Goal: Use online tool/utility: Use online tool/utility

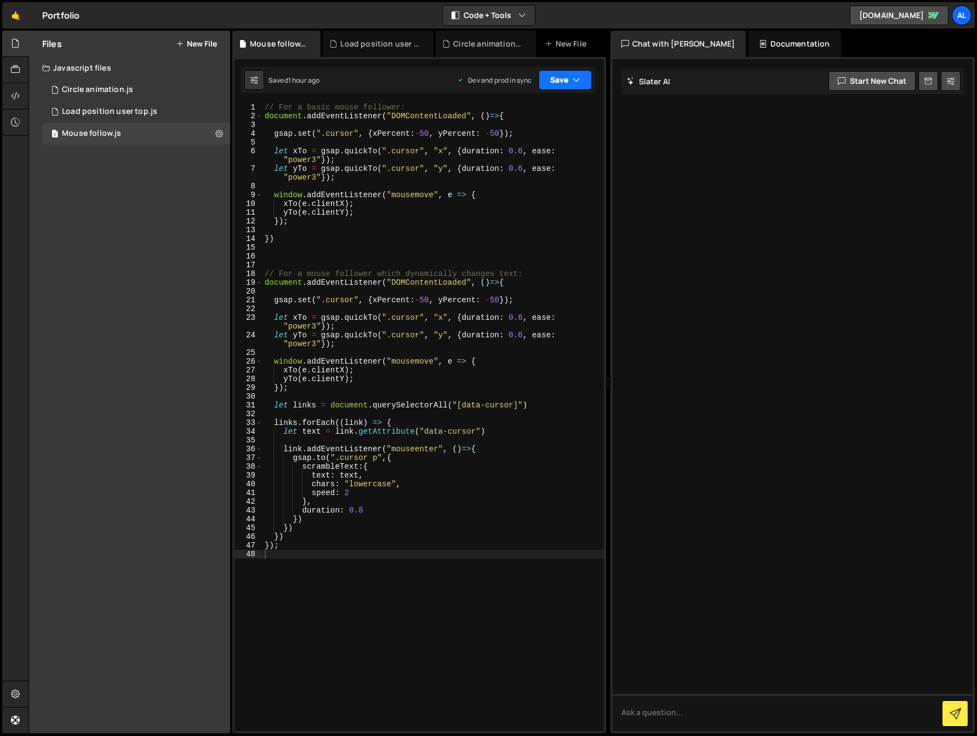
click at [586, 85] on button "Save" at bounding box center [564, 80] width 53 height 20
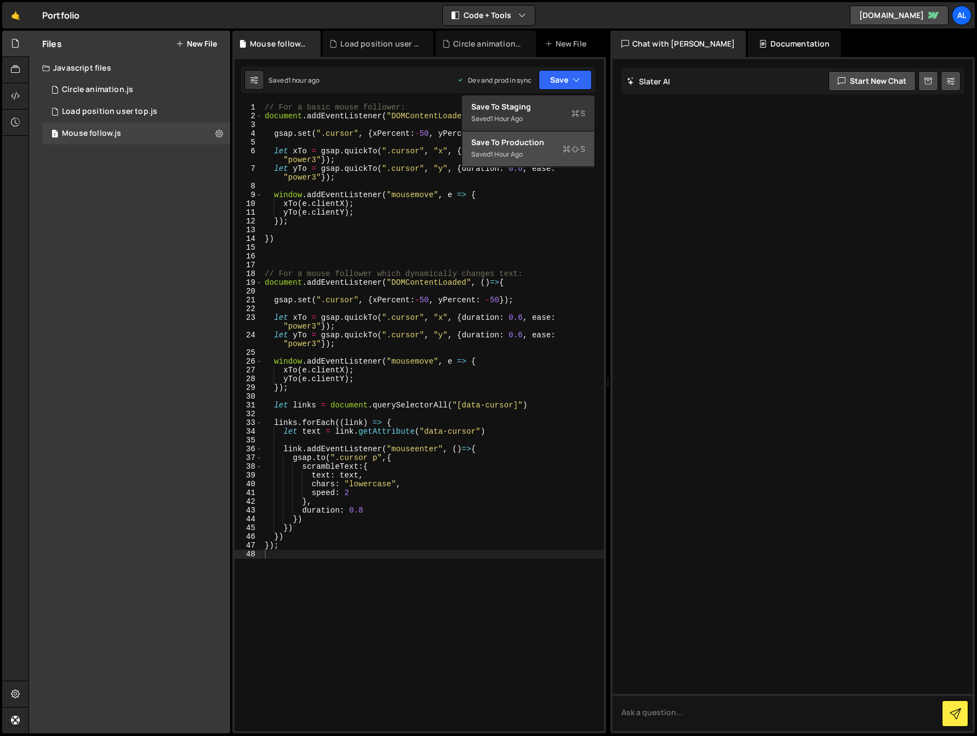
click at [530, 150] on div "Saved 1 hour ago" at bounding box center [528, 154] width 114 height 13
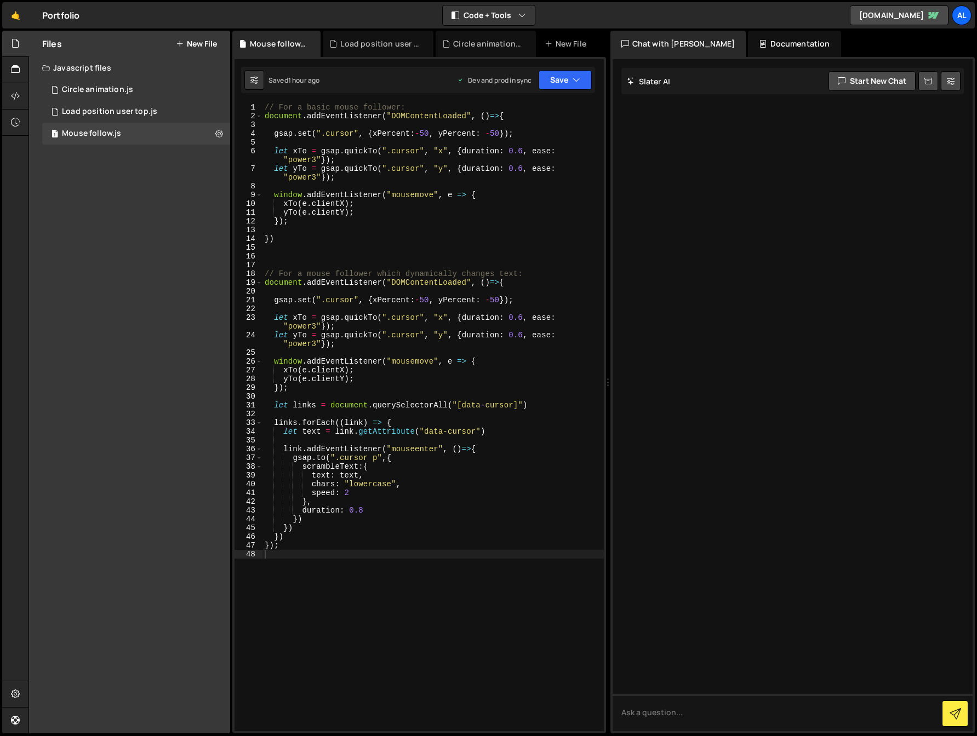
click at [345, 254] on div "// For a basic mouse follower: document . addEventListener ( "DOMContentLoaded"…" at bounding box center [432, 426] width 341 height 646
type textarea "});"
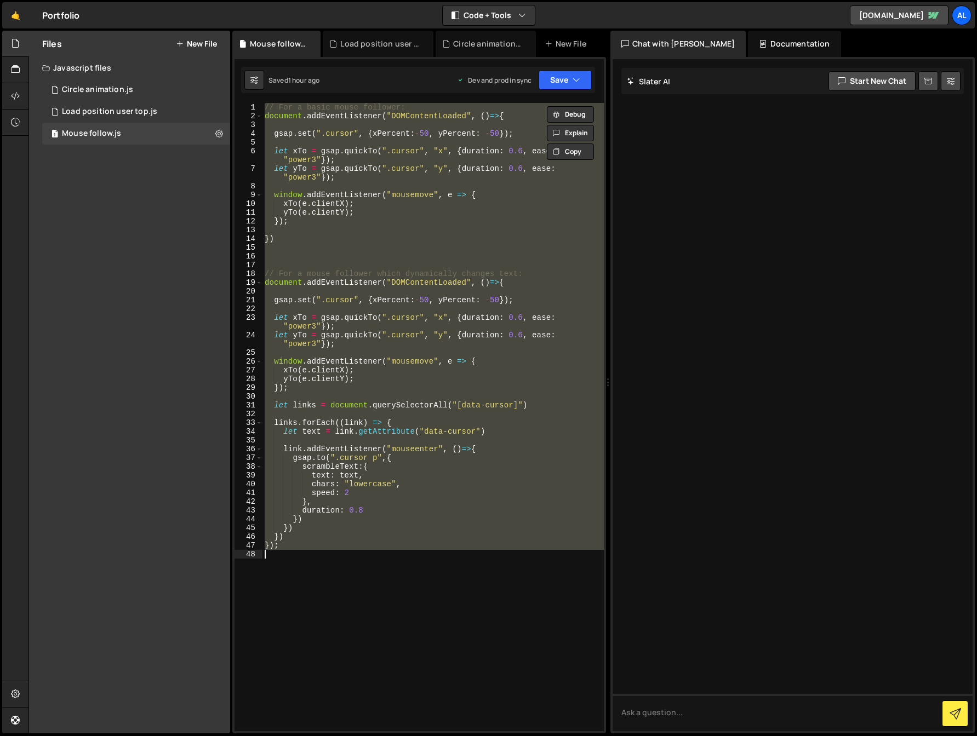
paste textarea
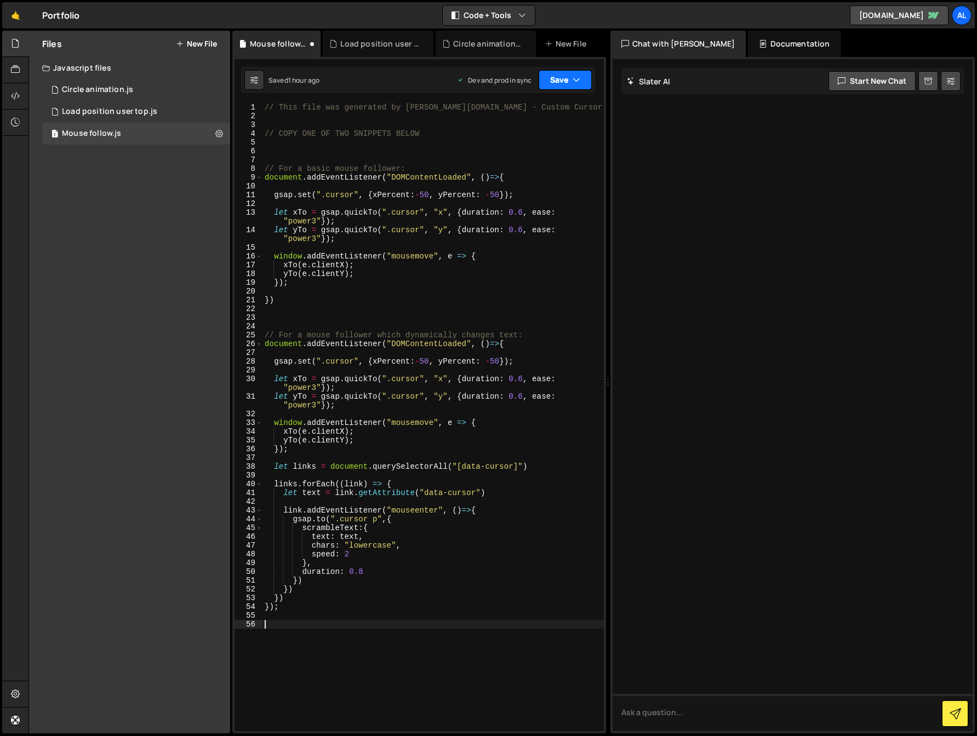
click at [564, 77] on button "Save" at bounding box center [564, 80] width 53 height 20
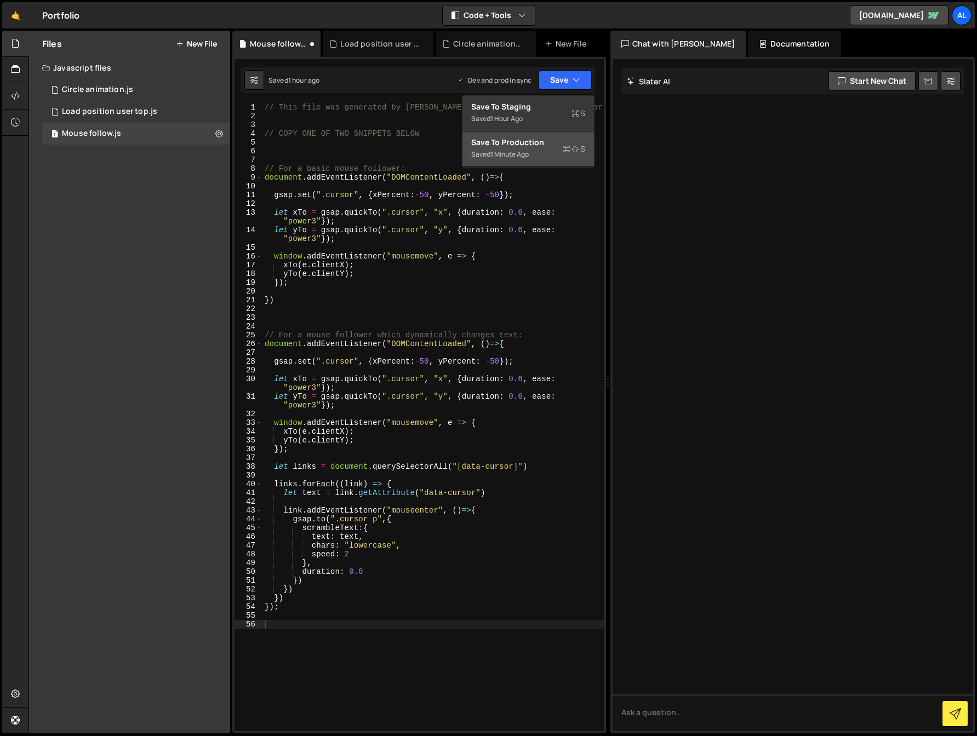
click at [534, 156] on div "Saved 1 minute ago" at bounding box center [528, 154] width 114 height 13
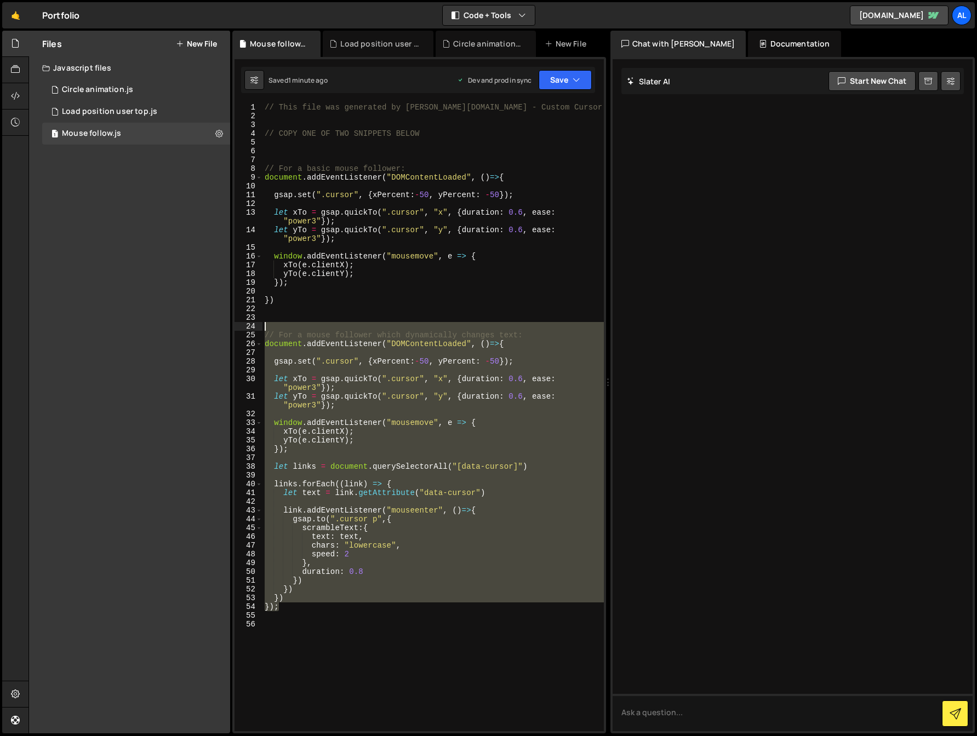
drag, startPoint x: 290, startPoint y: 607, endPoint x: 227, endPoint y: 326, distance: 288.6
click at [227, 326] on div "Files New File Javascript files 1 Circle animation.js 0 1 Load position user to…" at bounding box center [502, 382] width 948 height 703
type textarea "// For a mouse follower which dynamically changes text:"
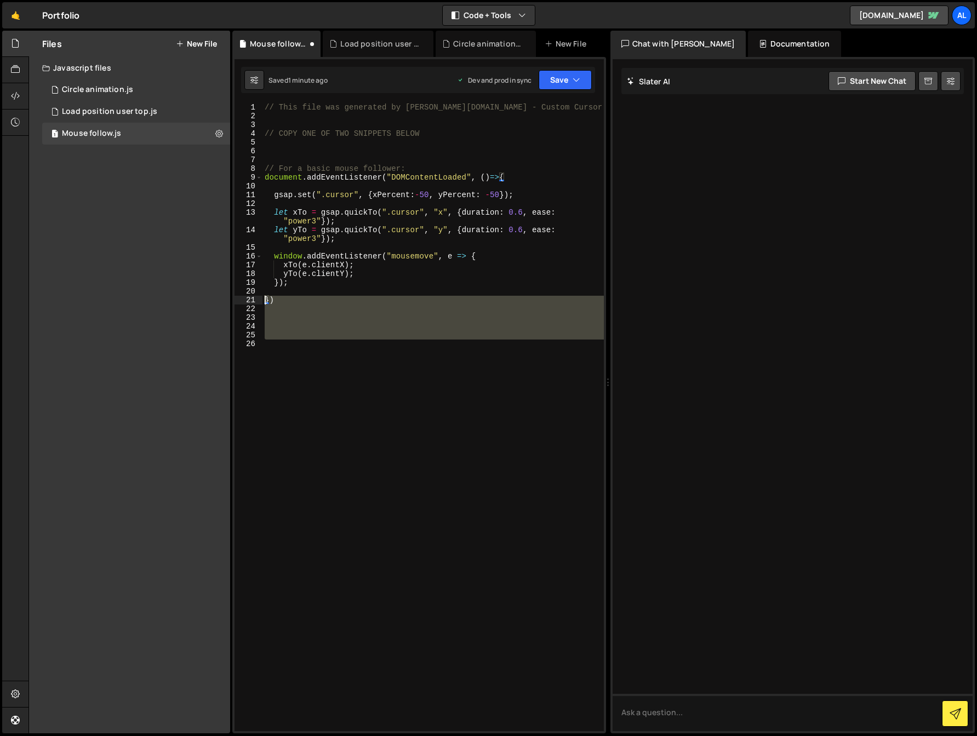
drag, startPoint x: 272, startPoint y: 352, endPoint x: 260, endPoint y: 290, distance: 63.1
click at [250, 300] on div "1 2 3 4 5 6 7 8 9 10 11 12 13 14 15 16 17 18 19 20 21 22 23 24 25 26 // This fi…" at bounding box center [418, 417] width 369 height 628
type textarea "})"
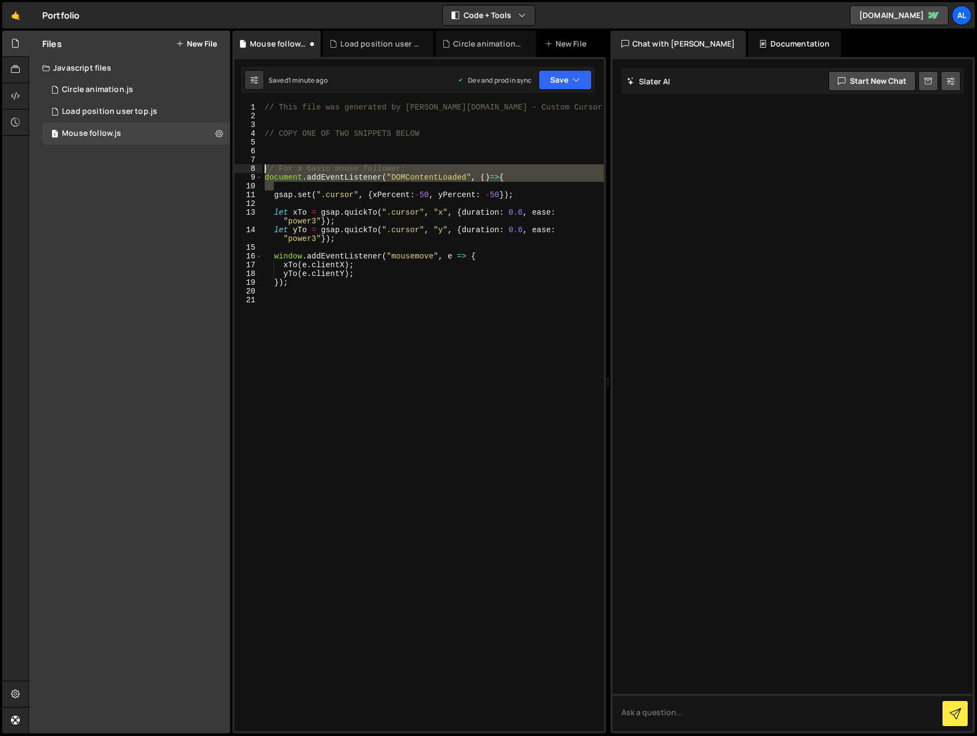
drag, startPoint x: 509, startPoint y: 182, endPoint x: 209, endPoint y: 165, distance: 300.6
click at [209, 165] on div "Files New File Javascript files 1 Circle animation.js 0 1 Load position user to…" at bounding box center [502, 382] width 948 height 703
type textarea "// For a basic mouse follower: document.addEventListener("DOMContentLoaded", ()…"
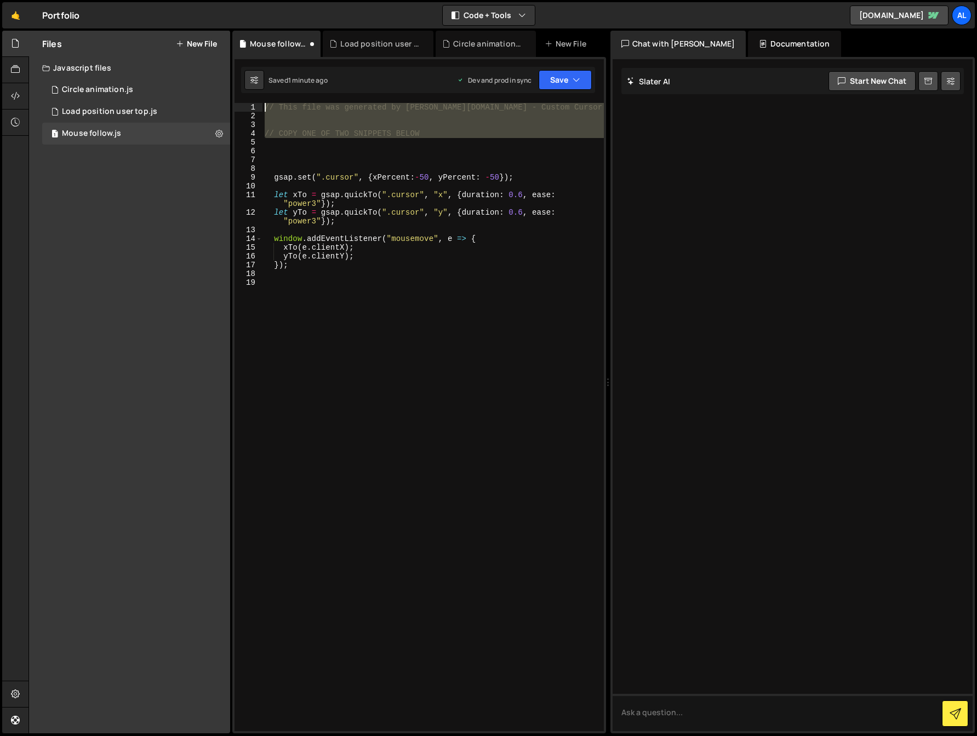
drag, startPoint x: 415, startPoint y: 146, endPoint x: 203, endPoint y: 77, distance: 222.7
click at [203, 77] on div "Files New File Javascript files 1 Circle animation.js 0 1 Load position user to…" at bounding box center [502, 382] width 948 height 703
type textarea "// This file was generated by [PERSON_NAME][DOMAIN_NAME] - Custom Cursor.js"
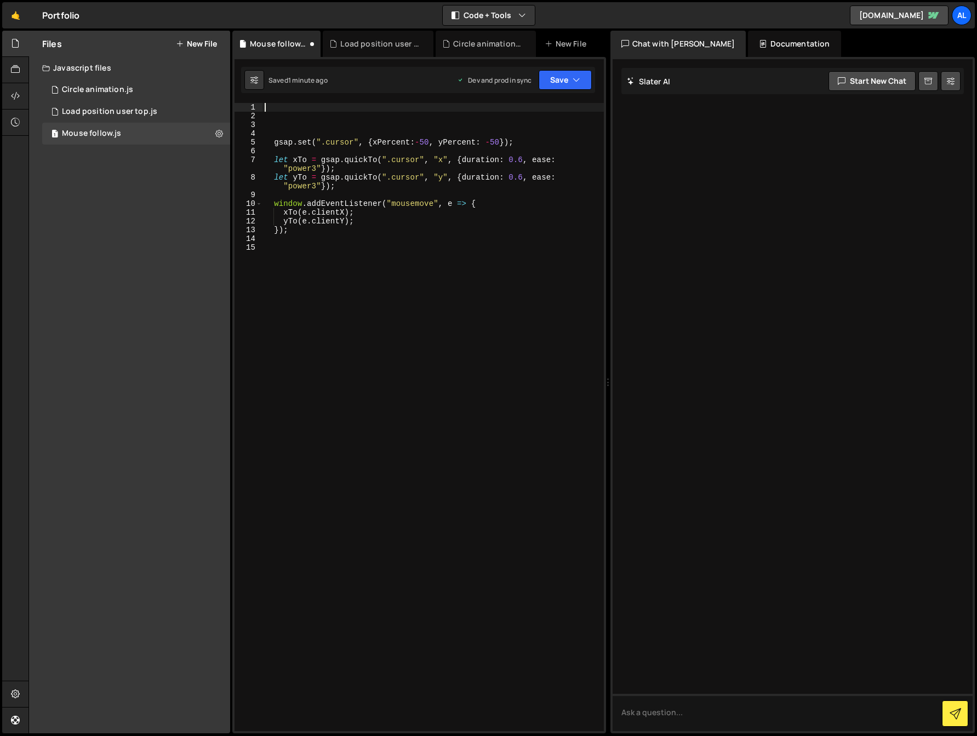
click at [285, 133] on div "gsap . set ( ".cursor" , { xPercent : - 50 , yPercent : - 50 }) ; let xTo = gsa…" at bounding box center [432, 426] width 341 height 646
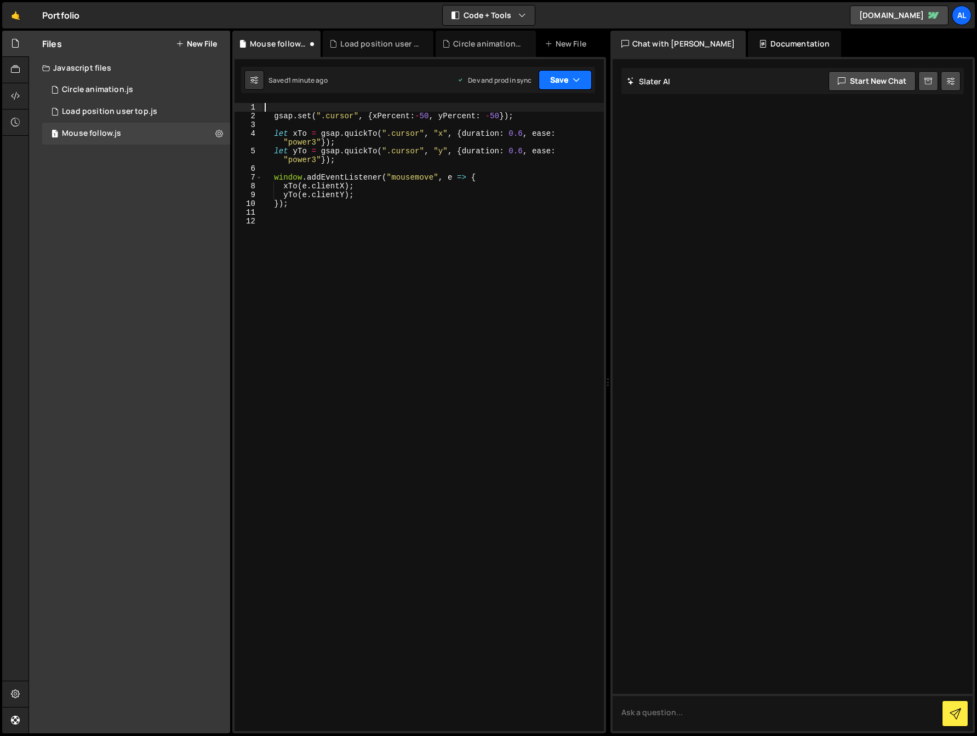
click at [577, 78] on icon "button" at bounding box center [576, 79] width 8 height 11
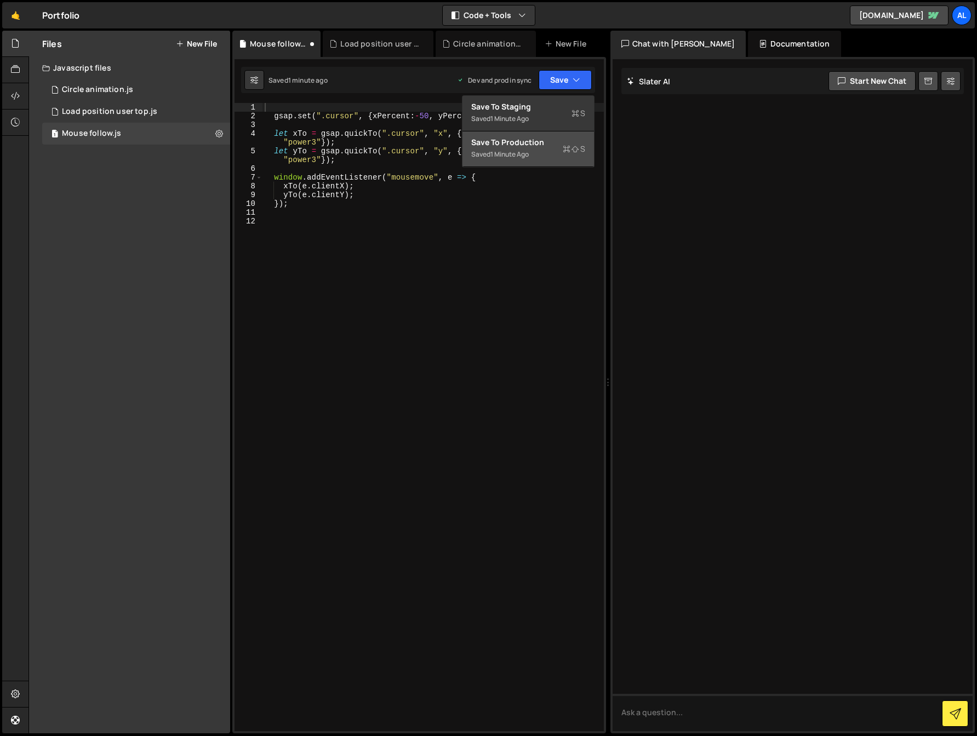
click at [538, 148] on div "Saved 1 minute ago" at bounding box center [528, 154] width 114 height 13
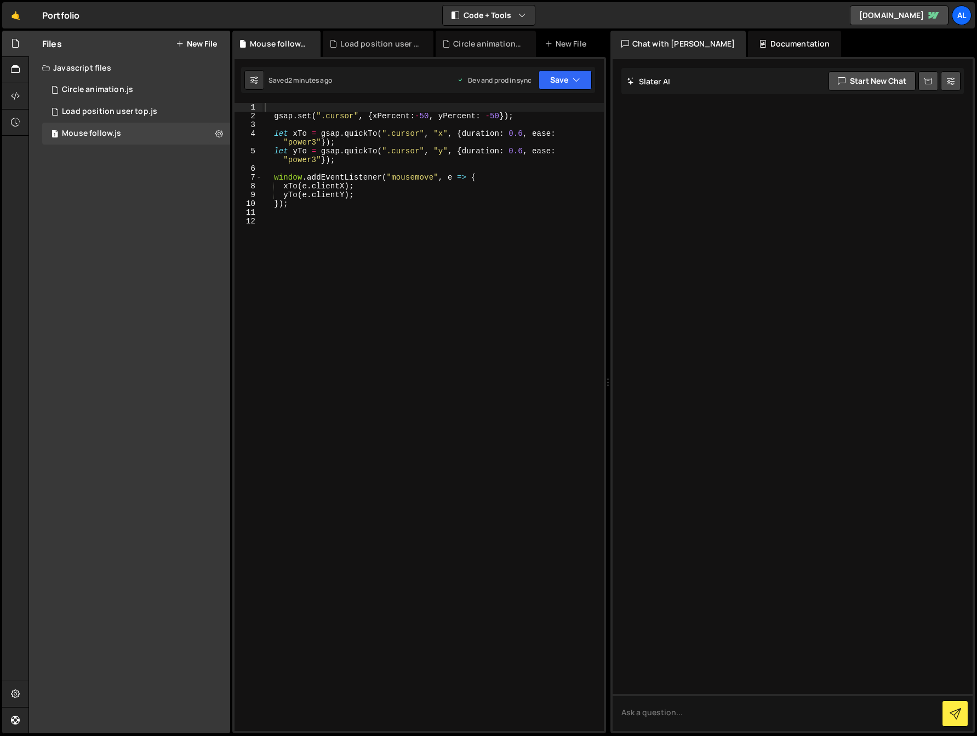
click at [422, 119] on div "gsap . set ( ".cursor" , { xPercent : - 50 , yPercent : - 50 }) ; let xTo = gsa…" at bounding box center [432, 426] width 341 height 646
click at [499, 113] on div "gsap . set ( ".cursor" , { xPercent : - 250 , yPercent : - 50 }) ; let xTo = gs…" at bounding box center [432, 426] width 341 height 646
click at [497, 116] on div "gsap . set ( ".cursor" , { xPercent : - 250 , yPercent : - 50 }) ; let xTo = gs…" at bounding box center [432, 426] width 341 height 646
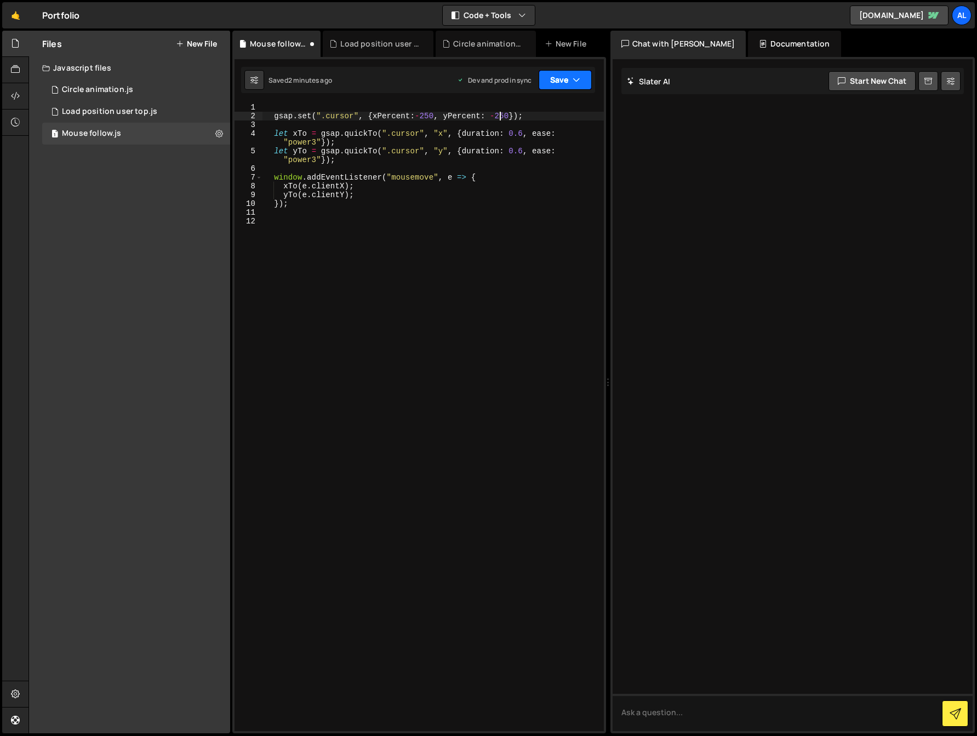
click at [573, 80] on icon "button" at bounding box center [576, 79] width 8 height 11
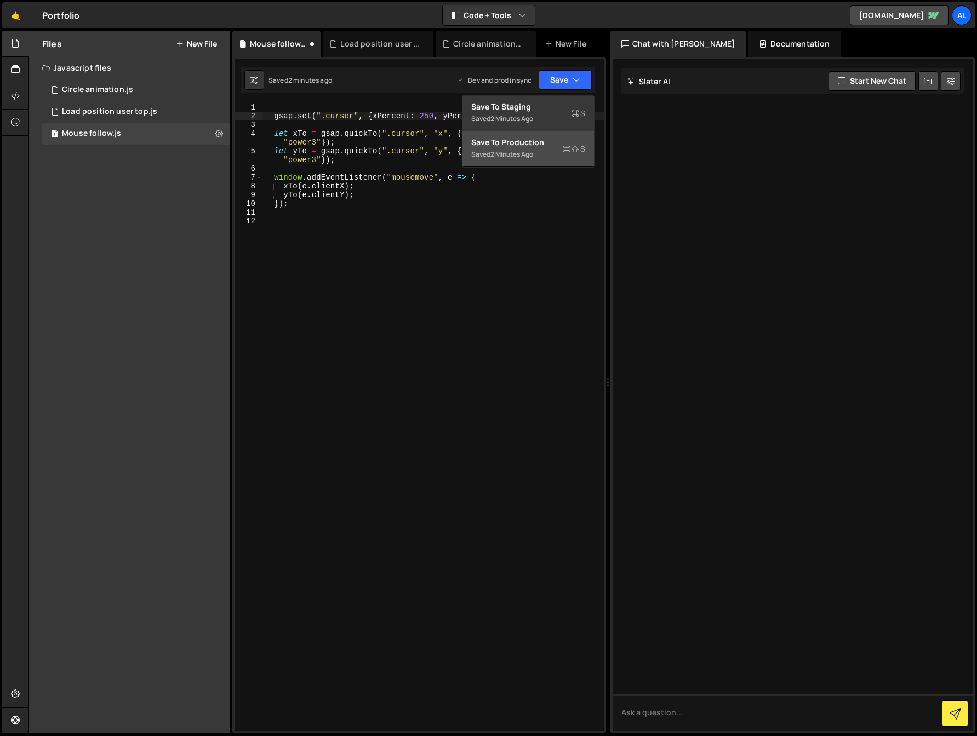
click at [542, 148] on div "Saved 2 minutes ago" at bounding box center [528, 154] width 114 height 13
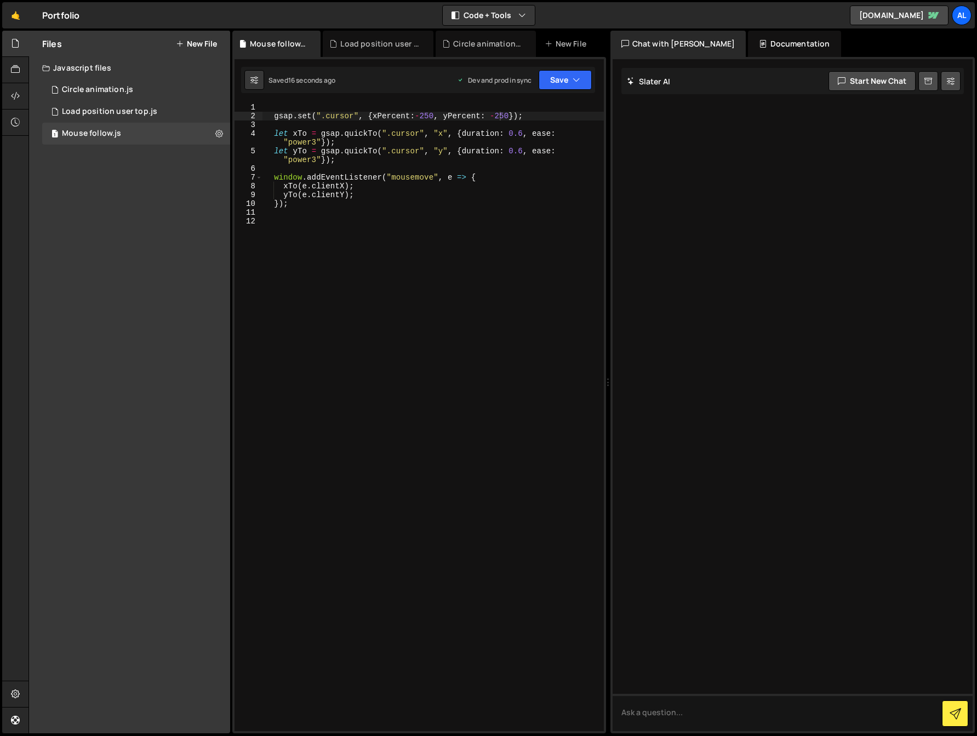
click at [425, 116] on div "gsap . set ( ".cursor" , { xPercent : - 250 , yPercent : - 250 }) ; let xTo = g…" at bounding box center [432, 426] width 341 height 646
click at [558, 83] on button "Save" at bounding box center [564, 80] width 53 height 20
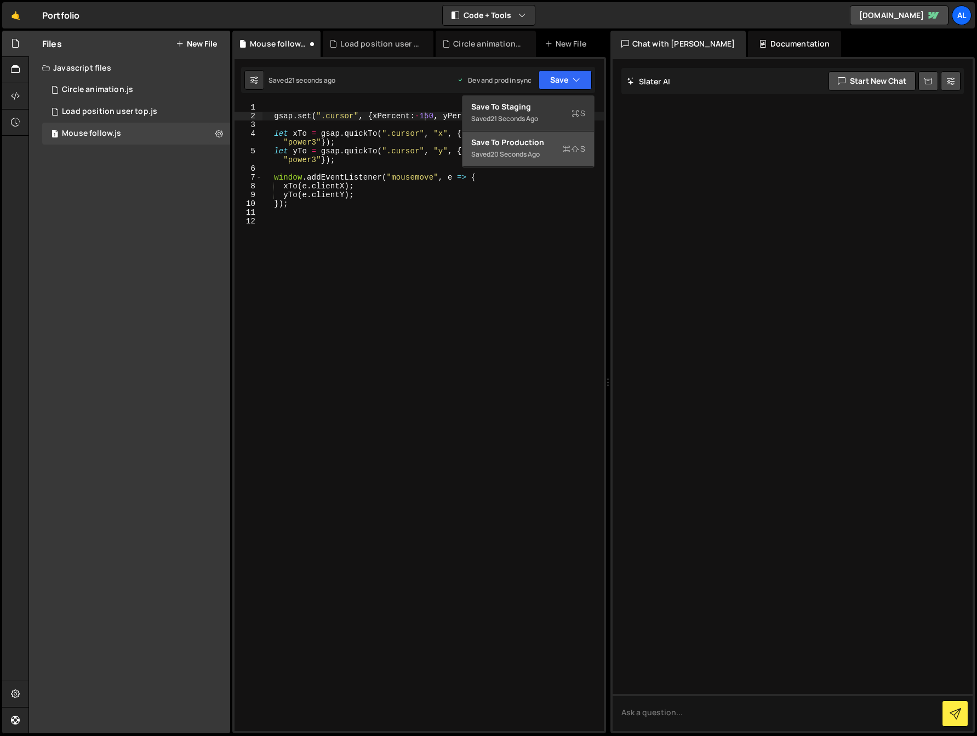
click at [530, 148] on div "Saved 20 seconds ago" at bounding box center [528, 154] width 114 height 13
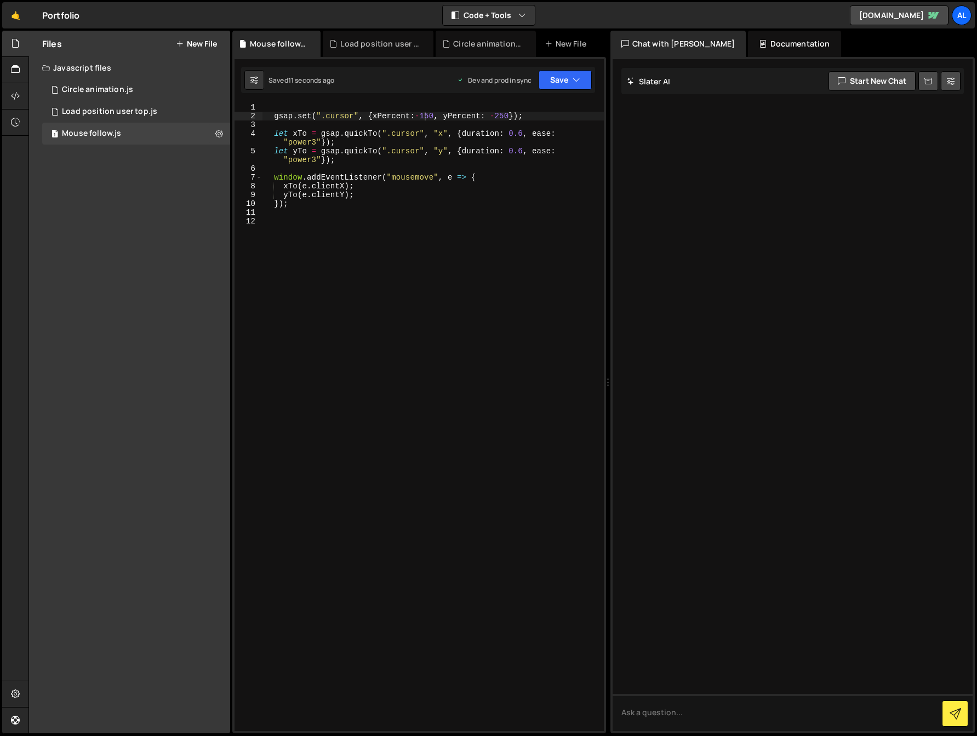
drag, startPoint x: 501, startPoint y: 117, endPoint x: 514, endPoint y: 145, distance: 31.4
click at [502, 117] on div "gsap . set ( ".cursor" , { xPercent : - 150 , yPercent : - 250 }) ; let xTo = g…" at bounding box center [432, 426] width 341 height 646
type textarea "gsap.set(".cursor", {xPercent:-150, yPercent: -100});"
click at [554, 84] on button "Save" at bounding box center [564, 80] width 53 height 20
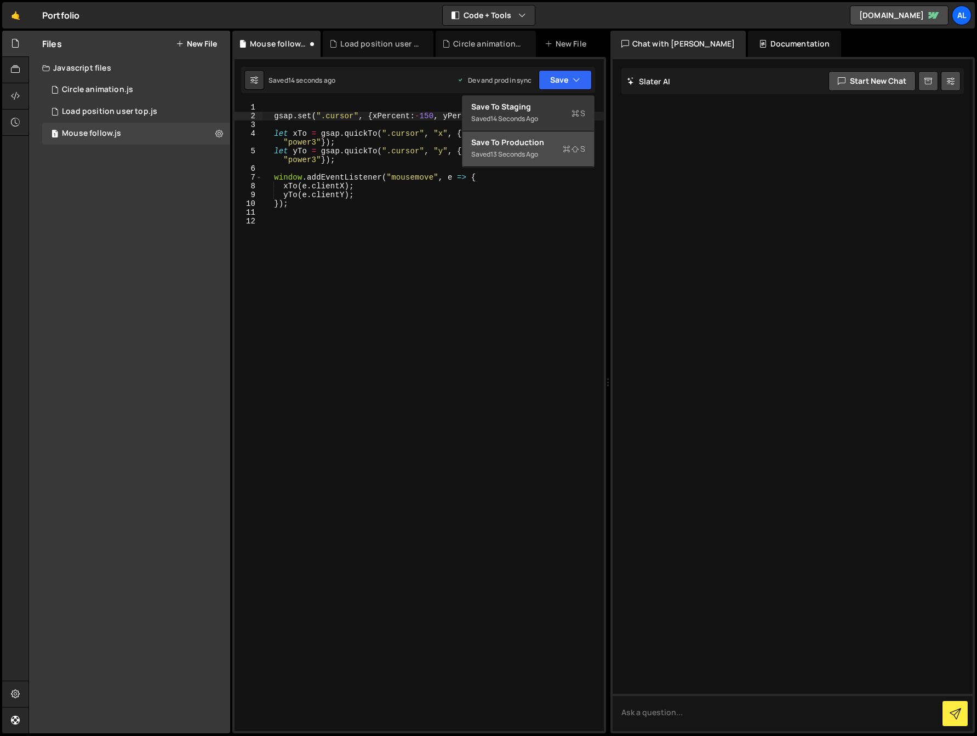
click at [538, 154] on div "13 seconds ago" at bounding box center [514, 154] width 48 height 9
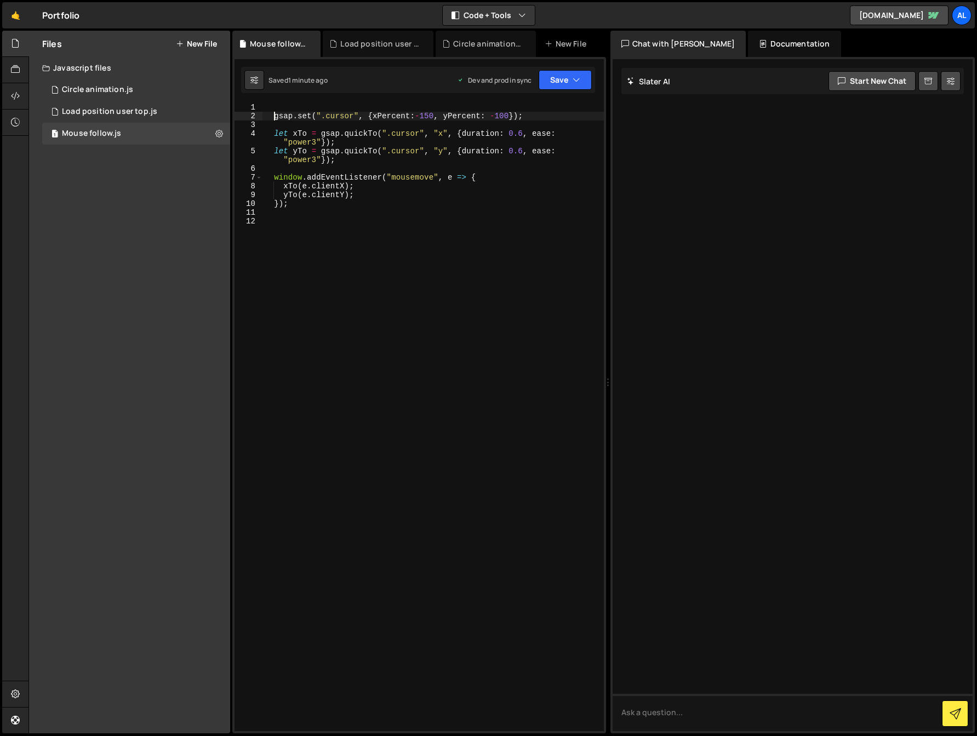
click at [274, 113] on div "gsap . set ( ".cursor" , { xPercent : - 150 , yPercent : - 100 }) ; let xTo = g…" at bounding box center [432, 426] width 341 height 646
click at [283, 262] on div "gsap . set ( ".cursor" , { xPercent : - 150 , yPercent : - 100 }) ; let xTo = g…" at bounding box center [432, 426] width 341 height 646
click at [380, 277] on div "gsap . set ( ".cursor" , { xPercent : - 150 , yPercent : - 100 }) ; let xTo = g…" at bounding box center [432, 426] width 341 height 646
type textarea "let targets = document.querySelectorAll"
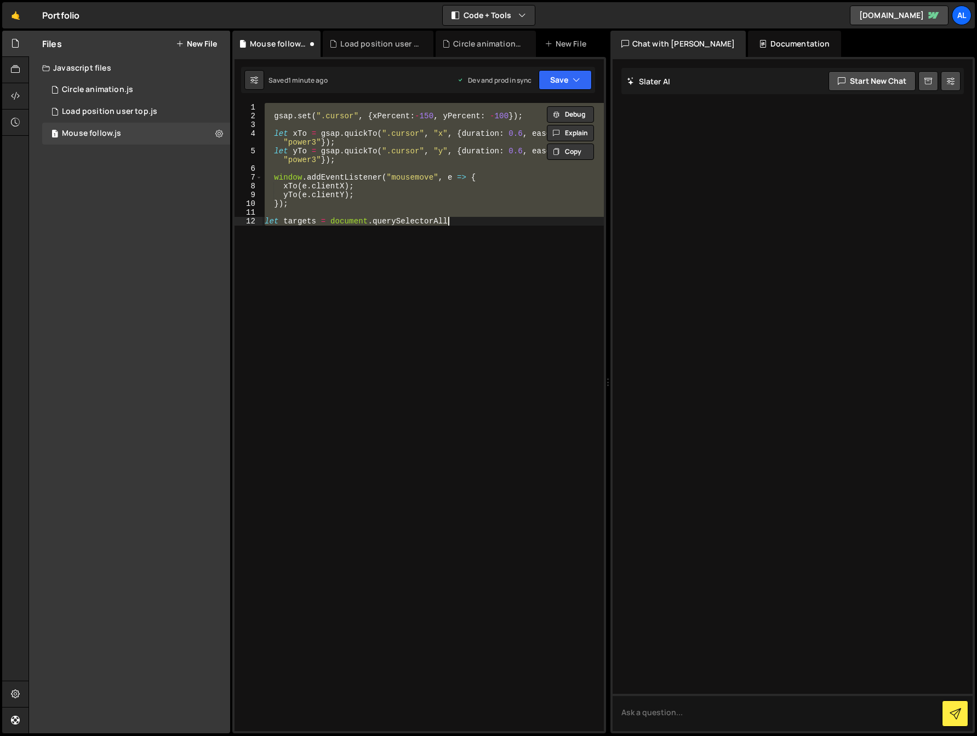
paste textarea
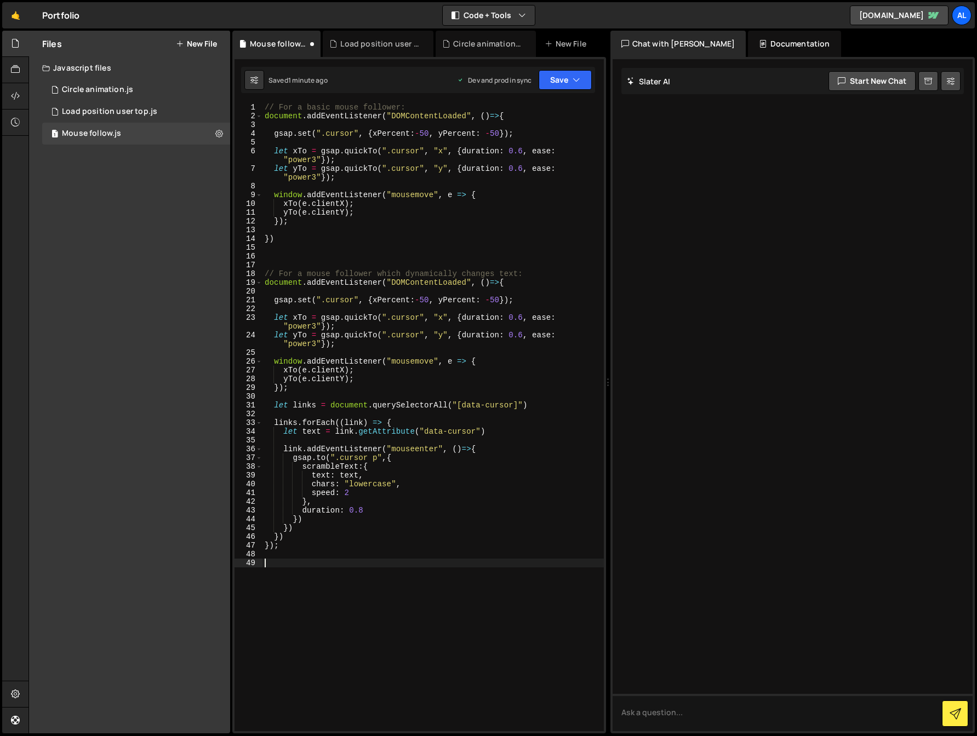
scroll to position [0, 0]
click at [569, 74] on button "Save" at bounding box center [564, 80] width 53 height 20
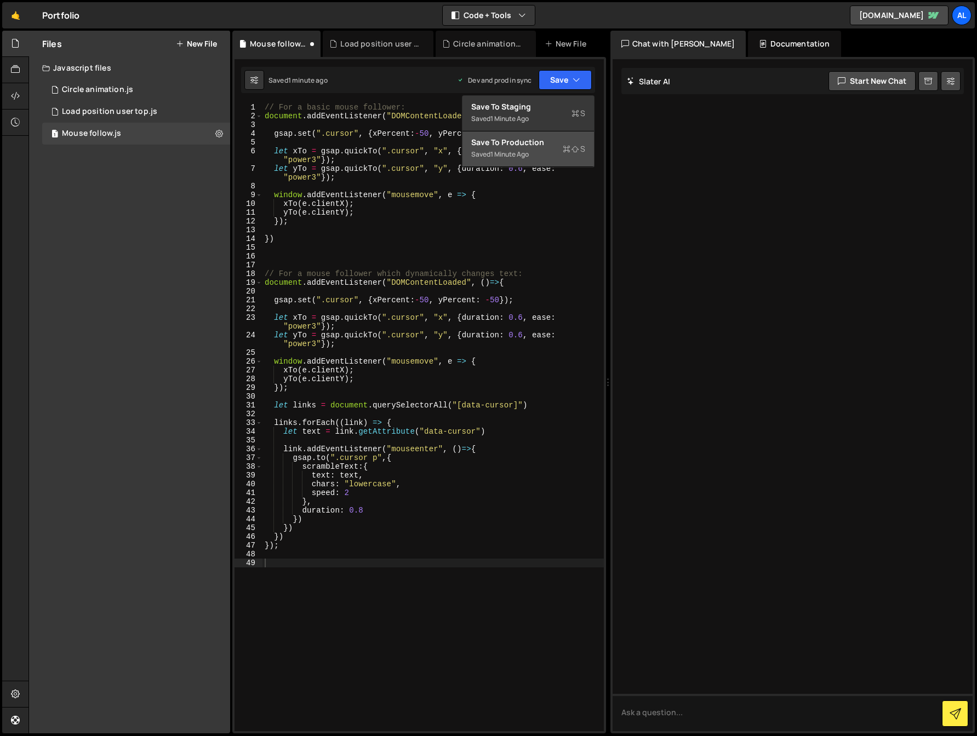
click at [540, 152] on div "Saved 1 minute ago" at bounding box center [528, 154] width 114 height 13
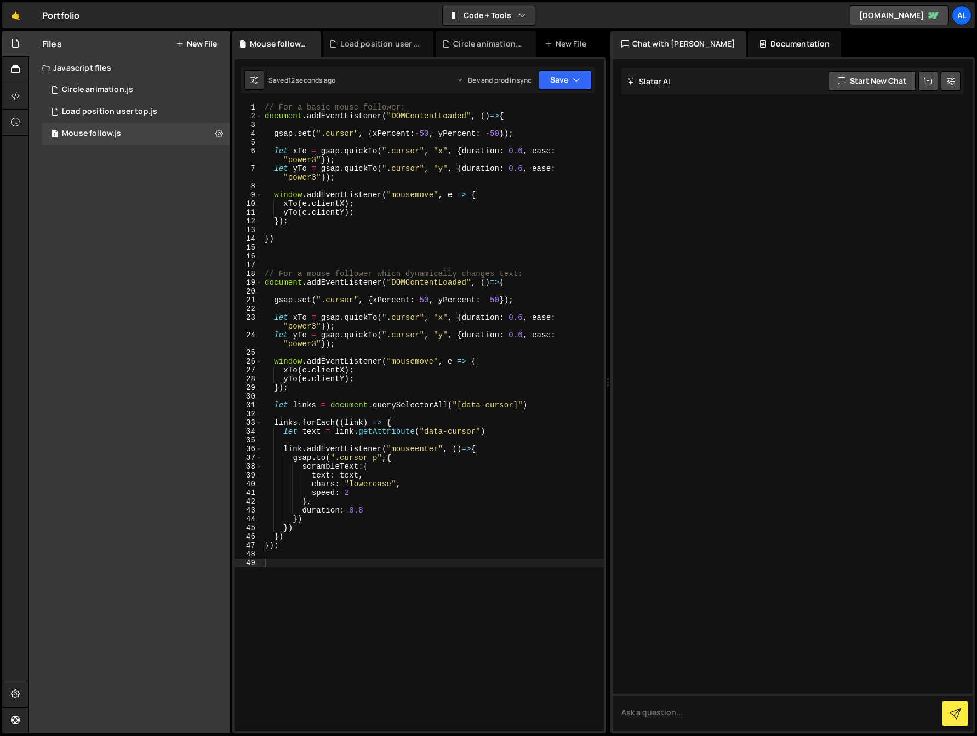
click at [460, 355] on div "// For a basic mouse follower: document . addEventListener ( "DOMContentLoaded"…" at bounding box center [432, 426] width 341 height 646
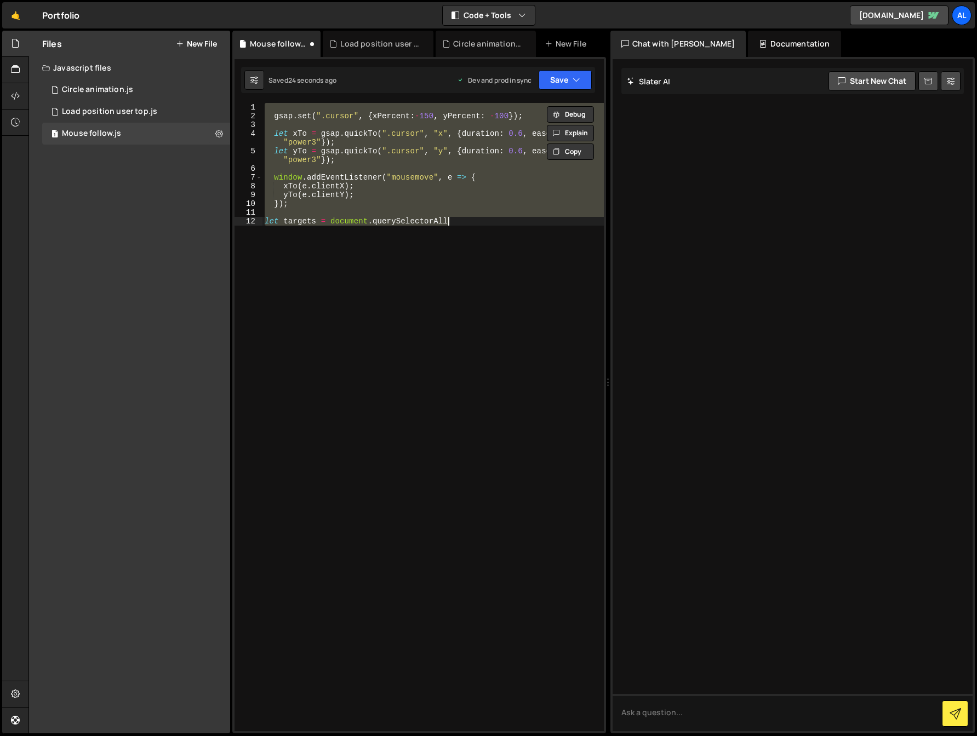
click at [420, 246] on div "gsap . set ( ".cursor" , { xPercent : - 150 , yPercent : - 100 }) ; let xTo = g…" at bounding box center [432, 417] width 341 height 628
click at [433, 312] on div "gsap . set ( ".cursor" , { xPercent : - 150 , yPercent : - 100 }) ; let xTo = g…" at bounding box center [432, 417] width 341 height 628
type textarea "let targets = document.querySelectorAll"
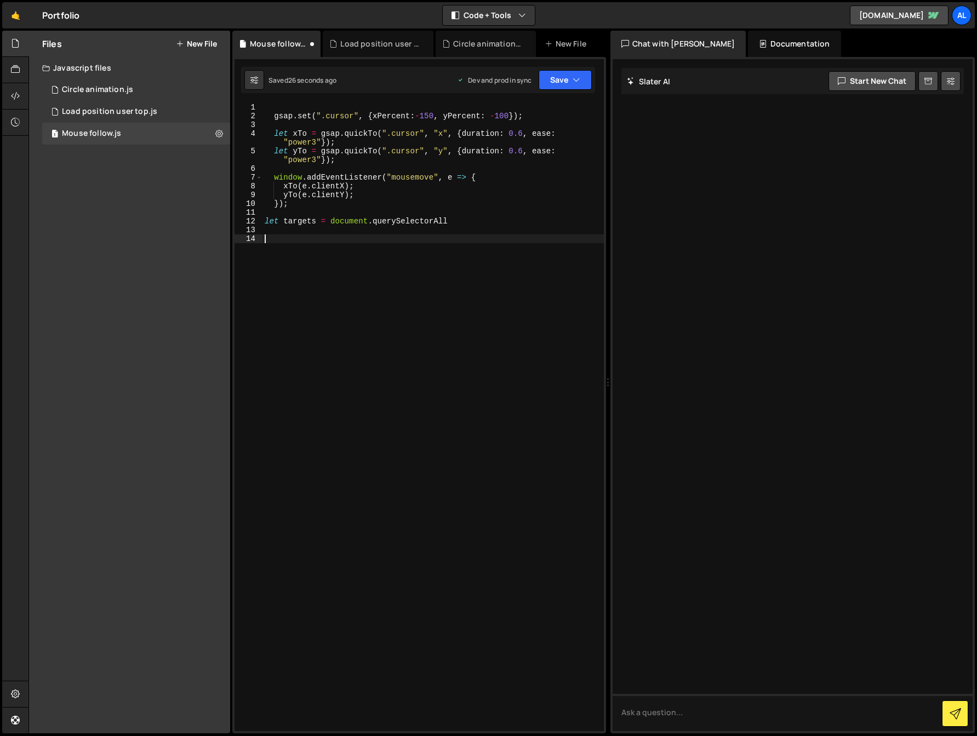
paste textarea "});"
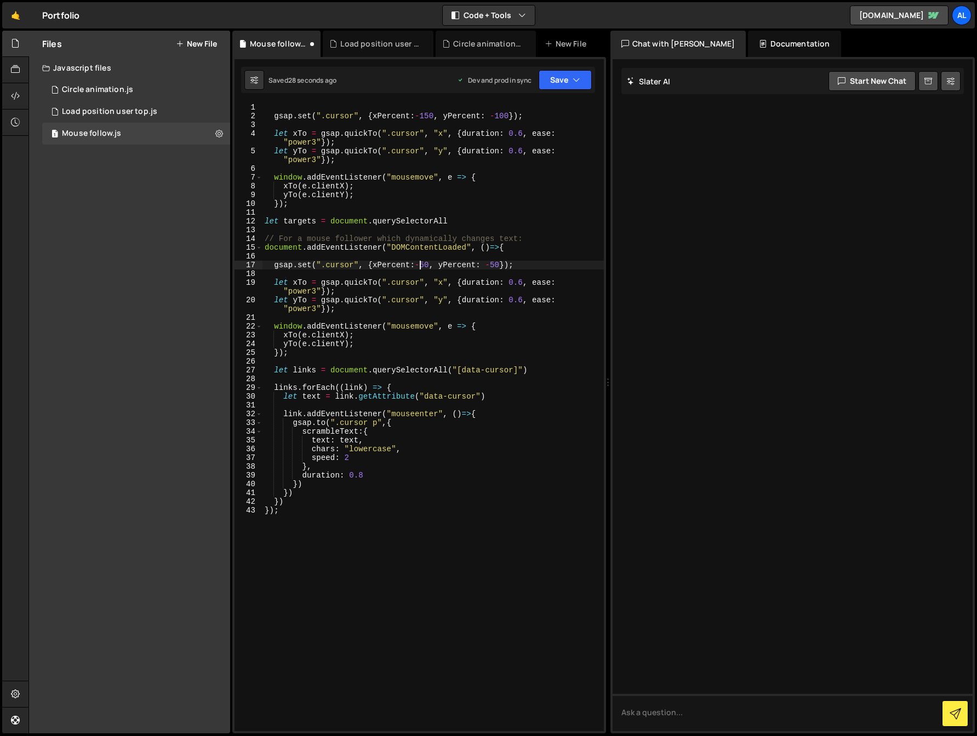
click at [419, 264] on div "gsap . set ( ".cursor" , { xPercent : - 150 , yPercent : - 100 }) ; let xTo = g…" at bounding box center [432, 426] width 341 height 646
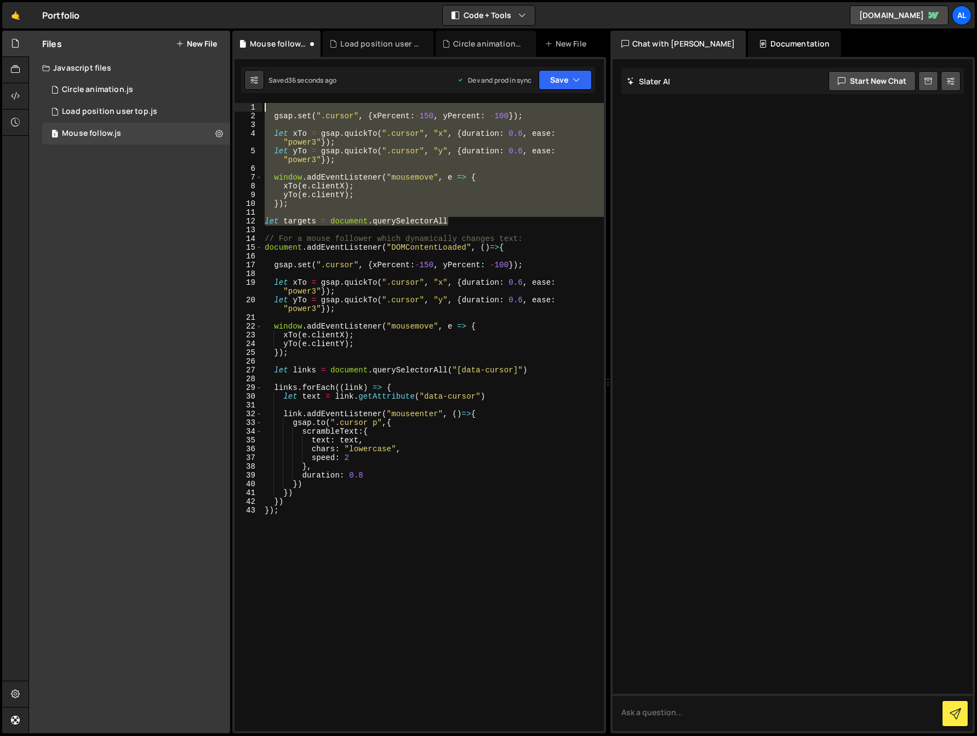
drag, startPoint x: 471, startPoint y: 221, endPoint x: 238, endPoint y: 90, distance: 267.1
click at [238, 90] on div "1 2 3 4 5 6 7 8 9 10 11 12 13 14 15 16 17 18 19 20 21 22 23 24 25 26 27 28 29 3…" at bounding box center [419, 395] width 374 height 676
type textarea "gsap.set(".cursor", {xPercent:-150, yPercent: -100});"
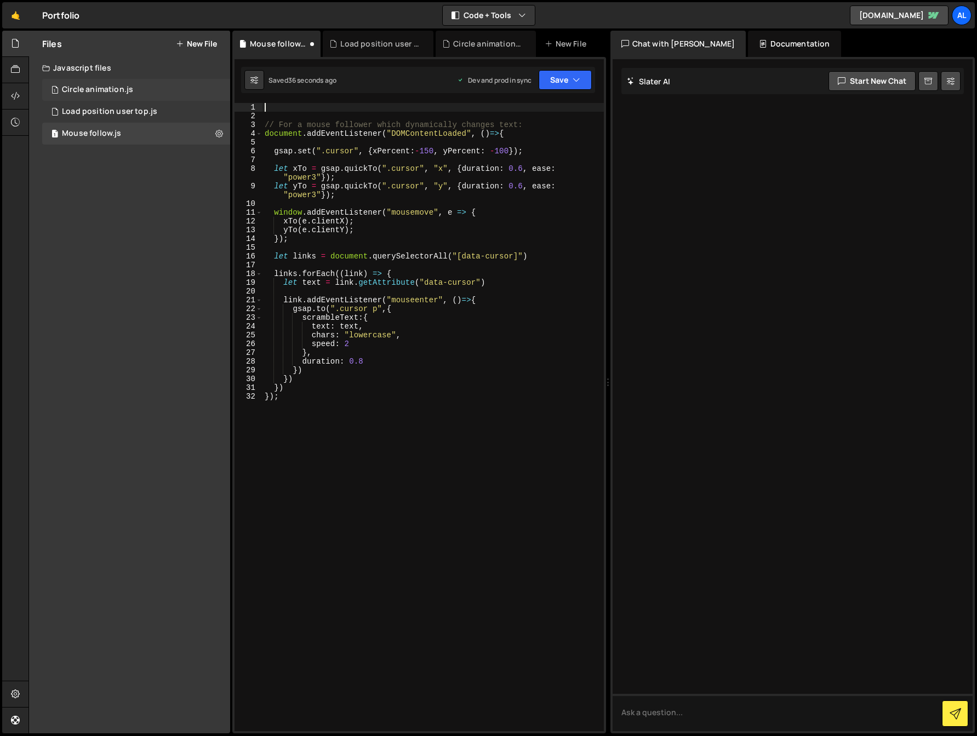
scroll to position [0, 0]
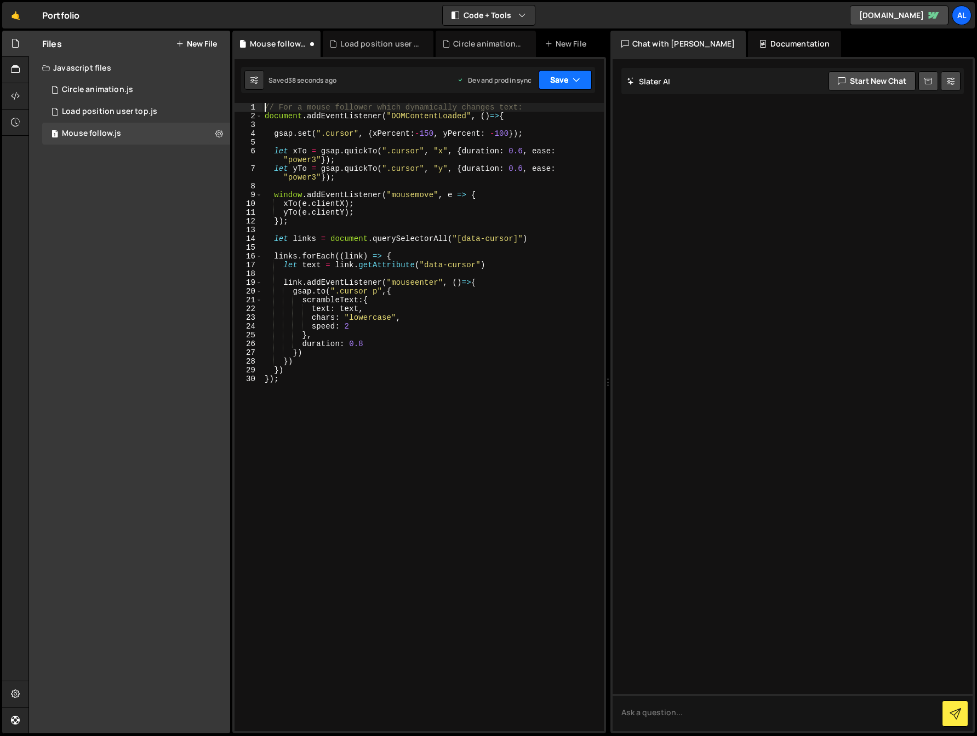
type textarea "// For a mouse follower which dynamically changes text:"
click at [580, 78] on button "Save" at bounding box center [564, 80] width 53 height 20
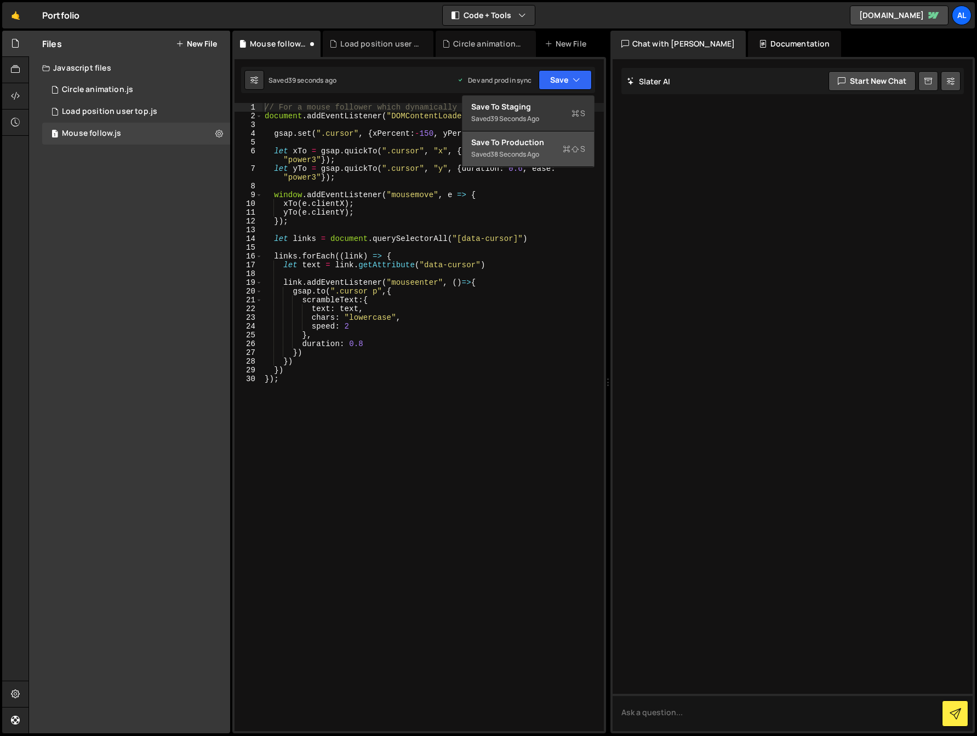
click at [542, 154] on div "Saved 38 seconds ago" at bounding box center [528, 154] width 114 height 13
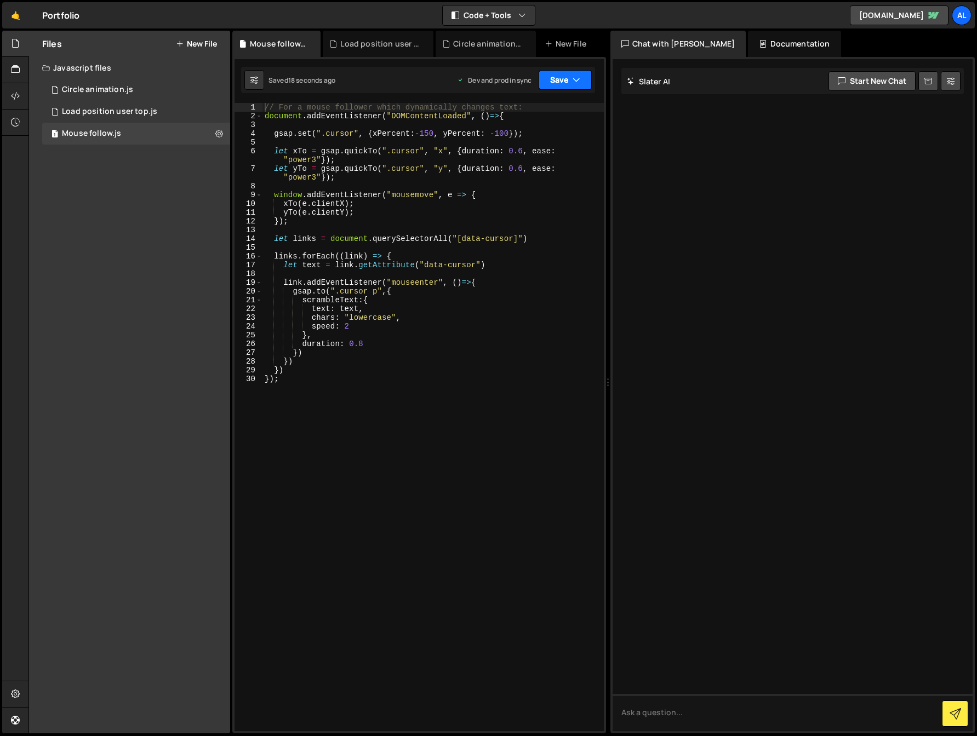
click at [566, 81] on button "Save" at bounding box center [564, 80] width 53 height 20
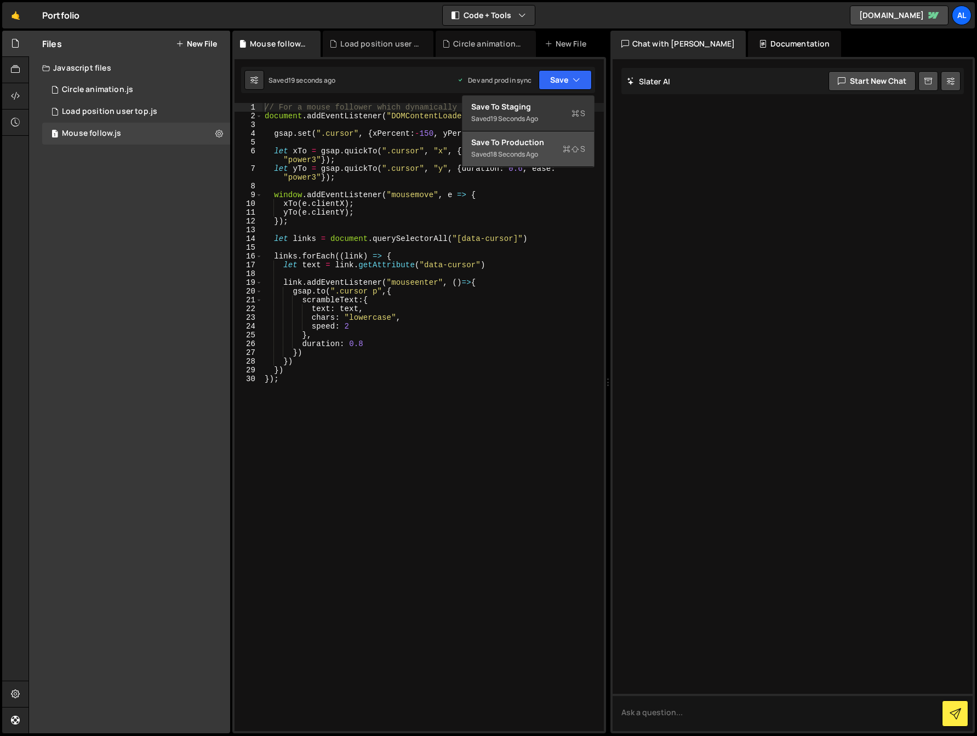
click at [541, 151] on div "Saved 18 seconds ago" at bounding box center [528, 154] width 114 height 13
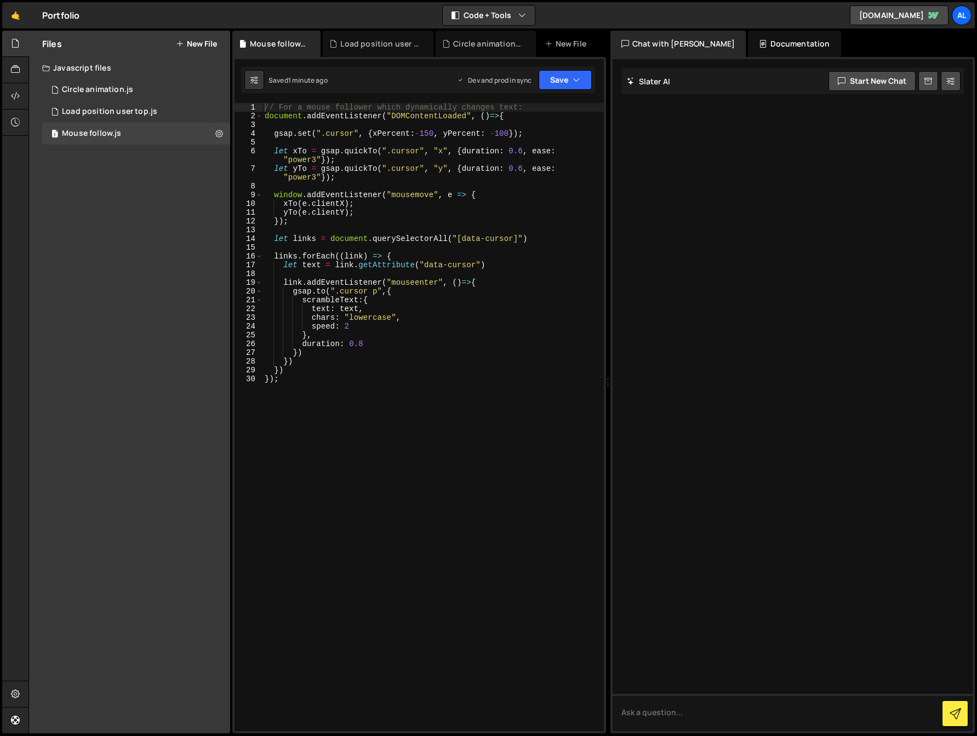
click at [463, 123] on div "// For a mouse follower which dynamically changes text: document . addEventList…" at bounding box center [432, 426] width 341 height 646
drag, startPoint x: 511, startPoint y: 118, endPoint x: 169, endPoint y: 72, distance: 345.5
click at [169, 72] on div "Files New File Javascript files 1 Circle animation.js 0 1 Load position user to…" at bounding box center [502, 382] width 948 height 703
type textarea "// For a mouse follower which dynamically changes text: document.addEventListen…"
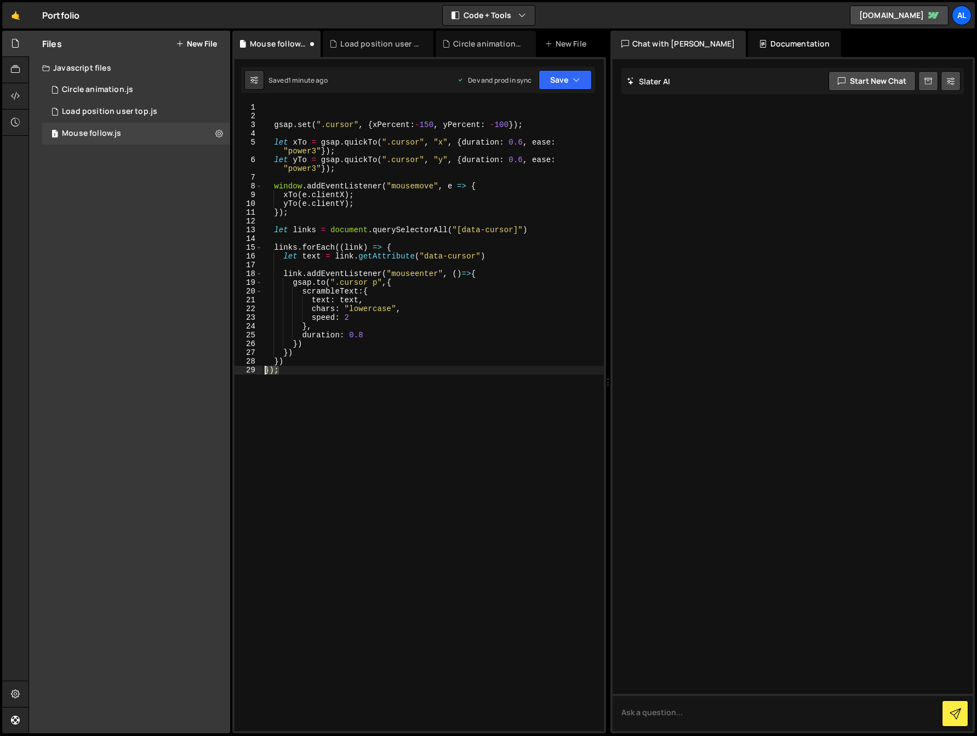
drag, startPoint x: 288, startPoint y: 375, endPoint x: 254, endPoint y: 366, distance: 35.6
click at [254, 366] on div "1 2 3 4 5 6 7 8 9 10 11 12 13 14 15 16 17 18 19 20 21 22 23 24 25 26 27 28 29 g…" at bounding box center [418, 417] width 369 height 628
type textarea "});"
click at [334, 558] on div "gsap . set ( ".cursor" , { xPercent : - 150 , yPercent : - 100 }) ; let xTo = g…" at bounding box center [432, 426] width 341 height 646
click at [412, 349] on div "gsap . set ( ".cursor" , { xPercent : - 150 , yPercent : - 100 }) ; let xTo = g…" at bounding box center [432, 426] width 341 height 646
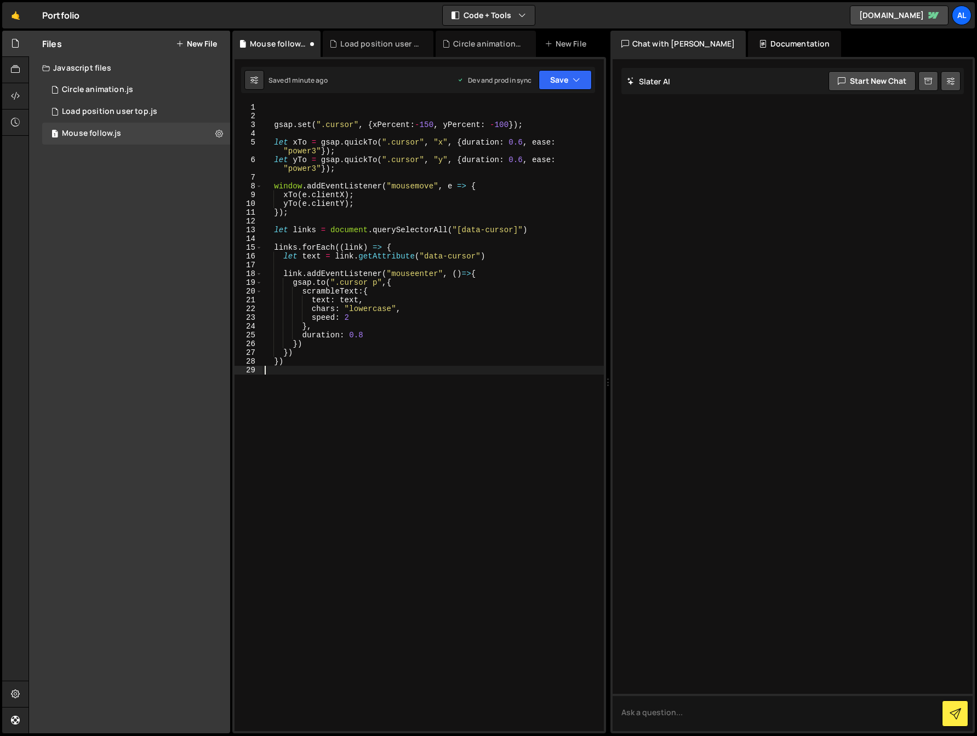
type textarea "})"
click at [399, 372] on div "gsap . set ( ".cursor" , { xPercent : - 150 , yPercent : - 100 }) ; let xTo = g…" at bounding box center [432, 426] width 341 height 646
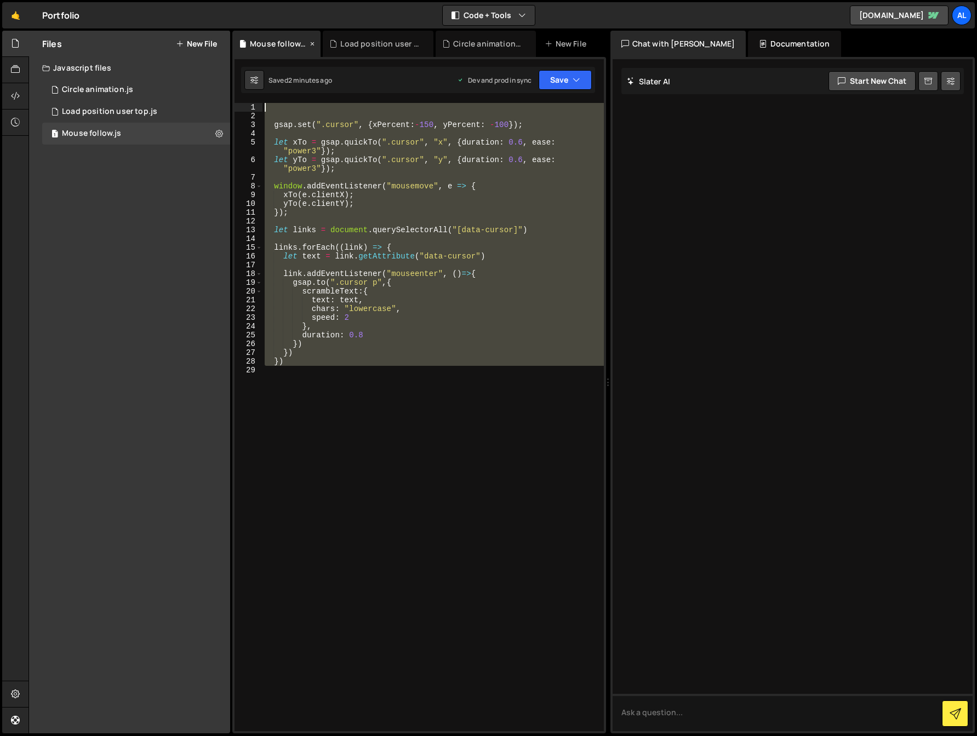
drag, startPoint x: 314, startPoint y: 369, endPoint x: 238, endPoint y: 55, distance: 323.3
click at [235, 53] on div "Debug Explain Copy Mouse follow.js Load position user top.js Circle animation.j…" at bounding box center [419, 382] width 374 height 703
click at [573, 113] on button "Debug" at bounding box center [570, 114] width 47 height 16
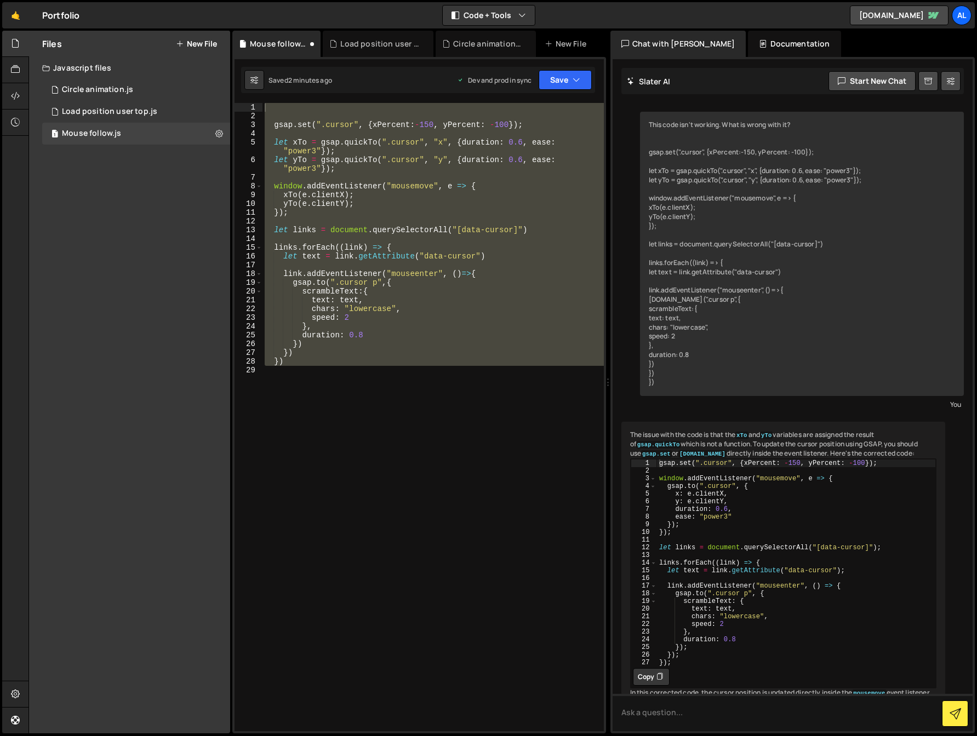
click at [462, 440] on div "gsap . set ( ".cursor" , { xPercent : - 150 , yPercent : - 100 }) ; let xTo = g…" at bounding box center [432, 417] width 341 height 628
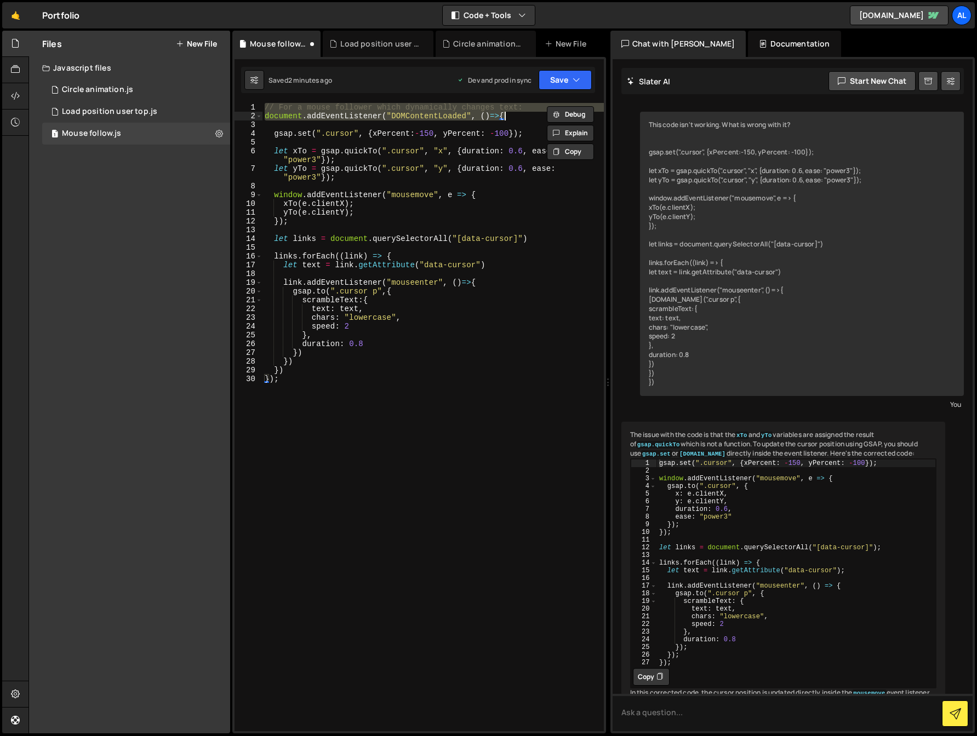
click at [453, 435] on div "// For a mouse follower which dynamically changes text: document . addEventList…" at bounding box center [432, 426] width 341 height 646
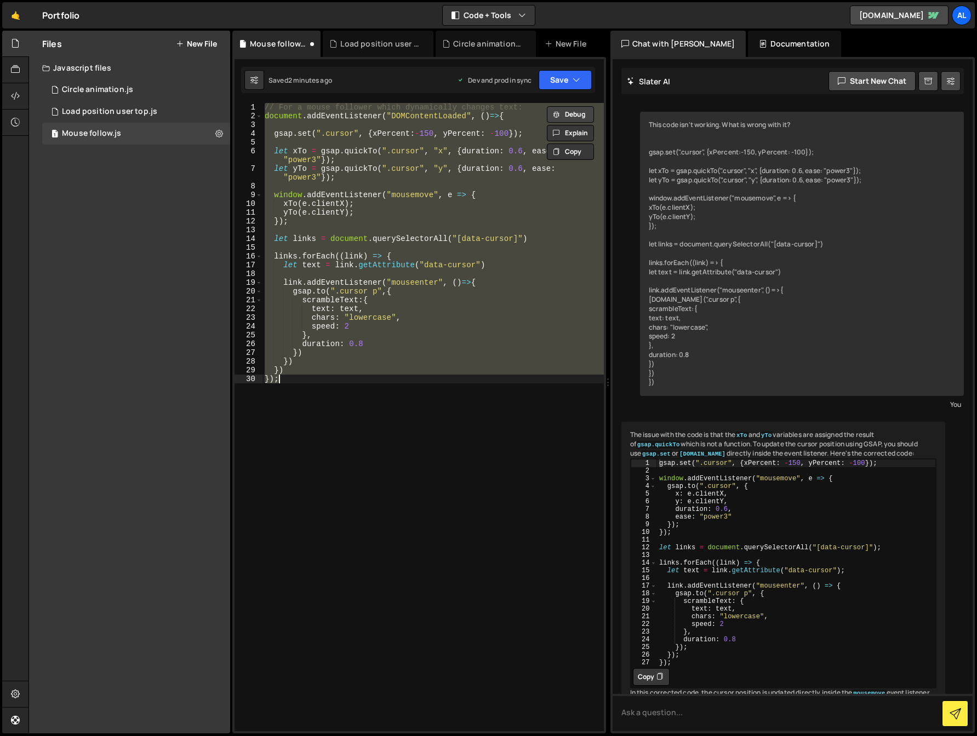
click at [580, 116] on button "Debug" at bounding box center [570, 114] width 47 height 16
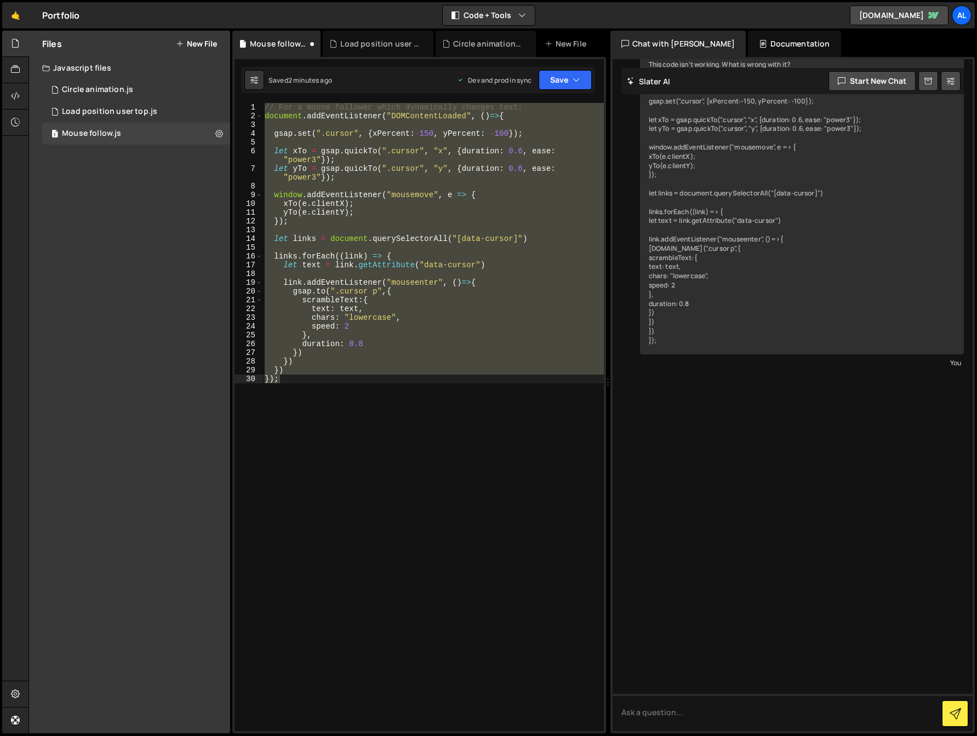
scroll to position [715, 0]
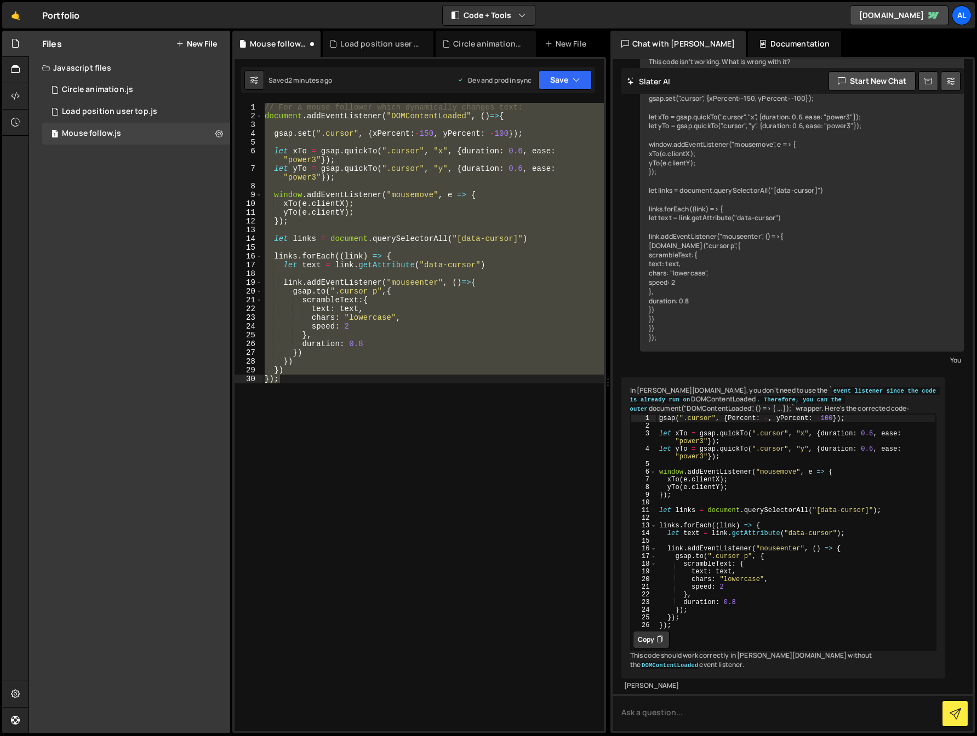
click at [648, 648] on button "Copy" at bounding box center [651, 640] width 37 height 18
click at [399, 549] on div "// For a mouse follower which dynamically changes text: document . addEventList…" at bounding box center [432, 417] width 341 height 628
paste textarea
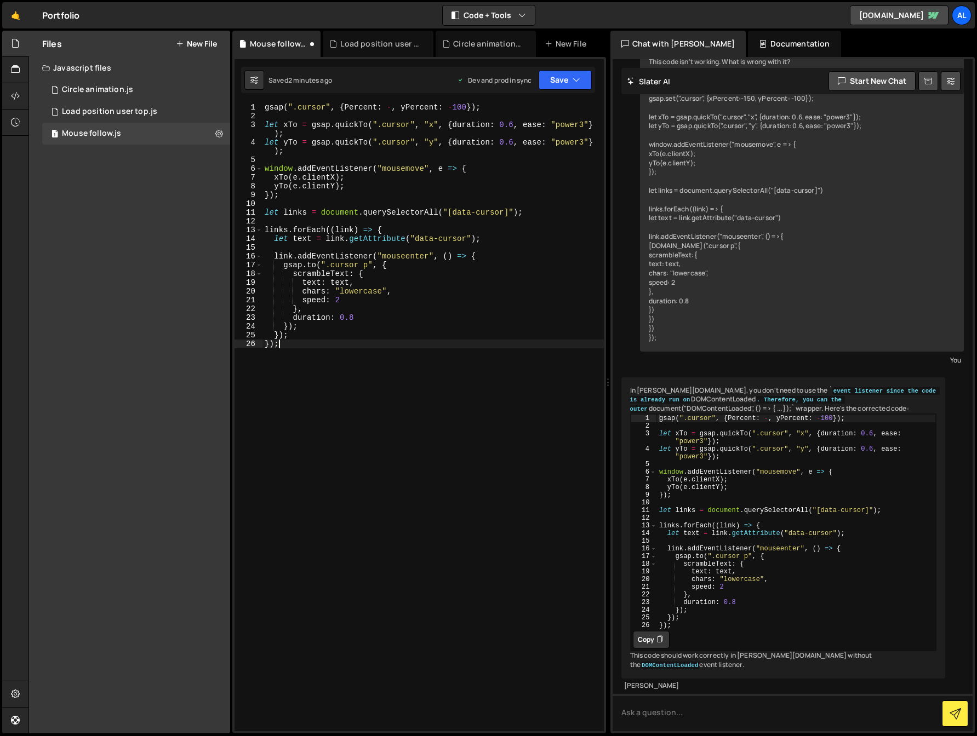
click at [391, 108] on div "gsap ( ".cursor" , { Percent : - , yPercent : - 100 }) ; let xTo = gsap . quick…" at bounding box center [432, 426] width 341 height 646
click at [566, 74] on button "Save" at bounding box center [564, 80] width 53 height 20
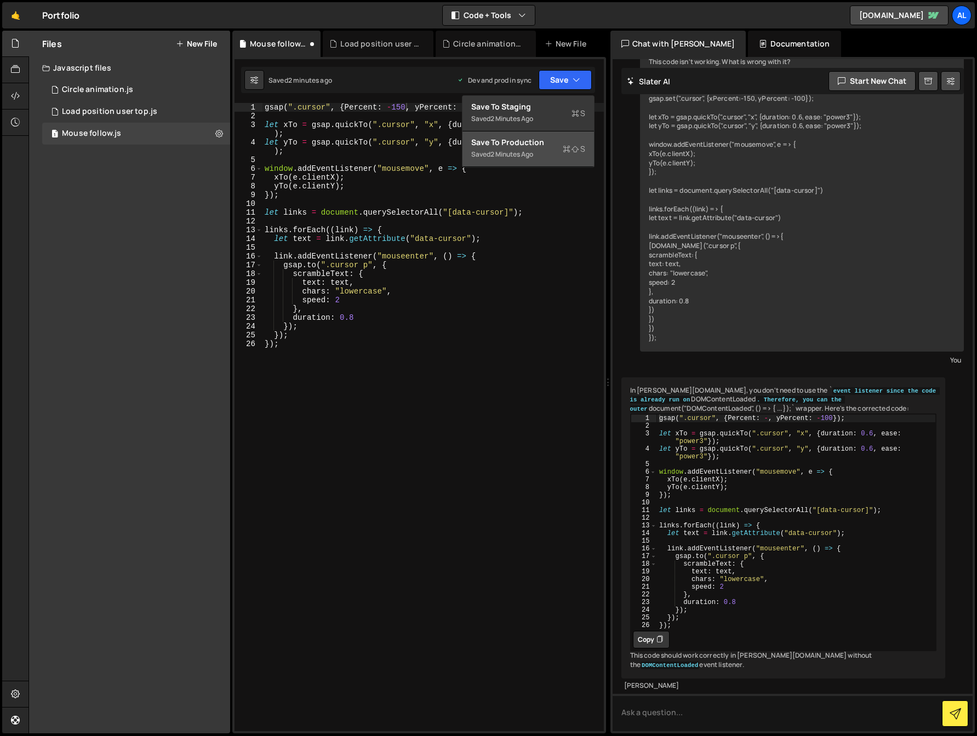
click at [549, 152] on div "Saved 2 minutes ago" at bounding box center [528, 154] width 114 height 13
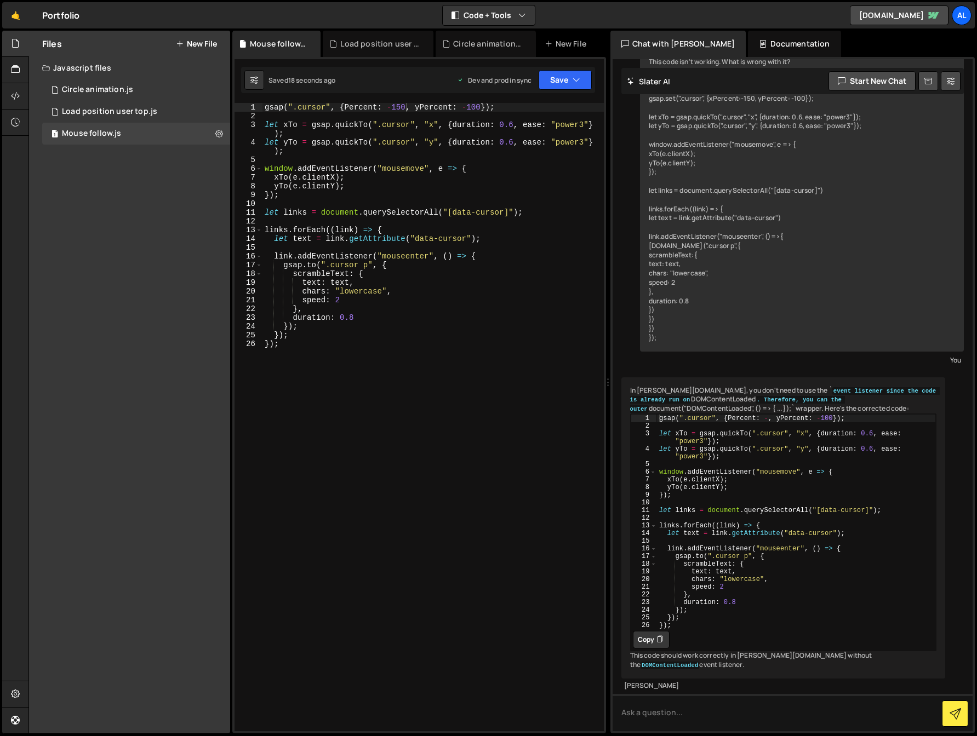
click at [393, 359] on div "gsap ( ".cursor" , { Percent : - 150 , yPercent : - 100 }) ; let xTo = gsap . q…" at bounding box center [432, 426] width 341 height 646
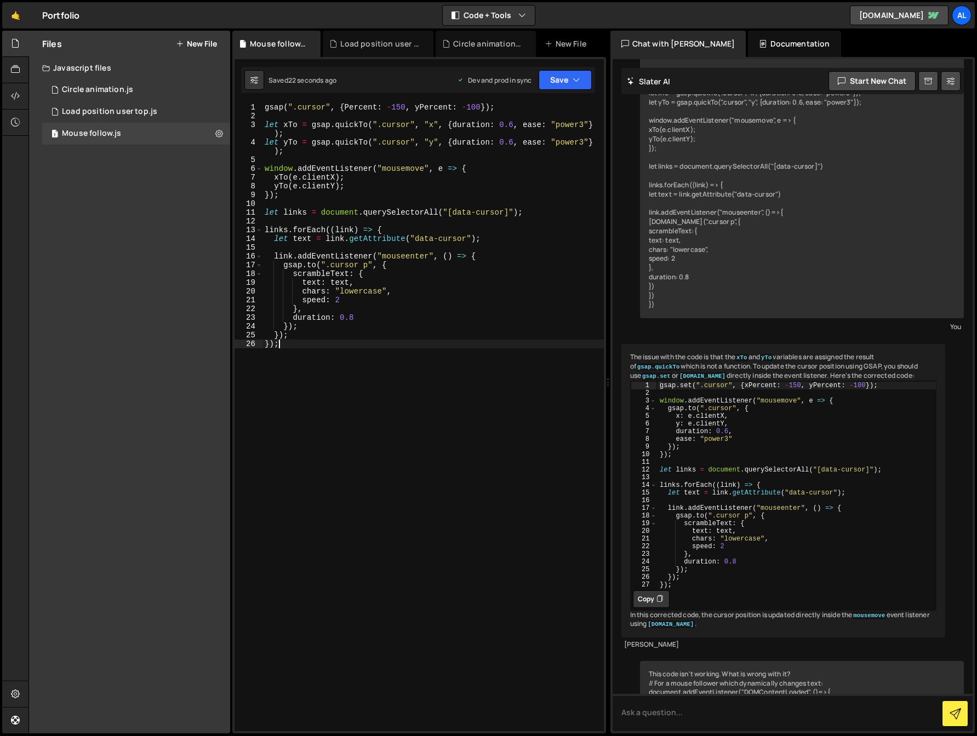
scroll to position [191, 0]
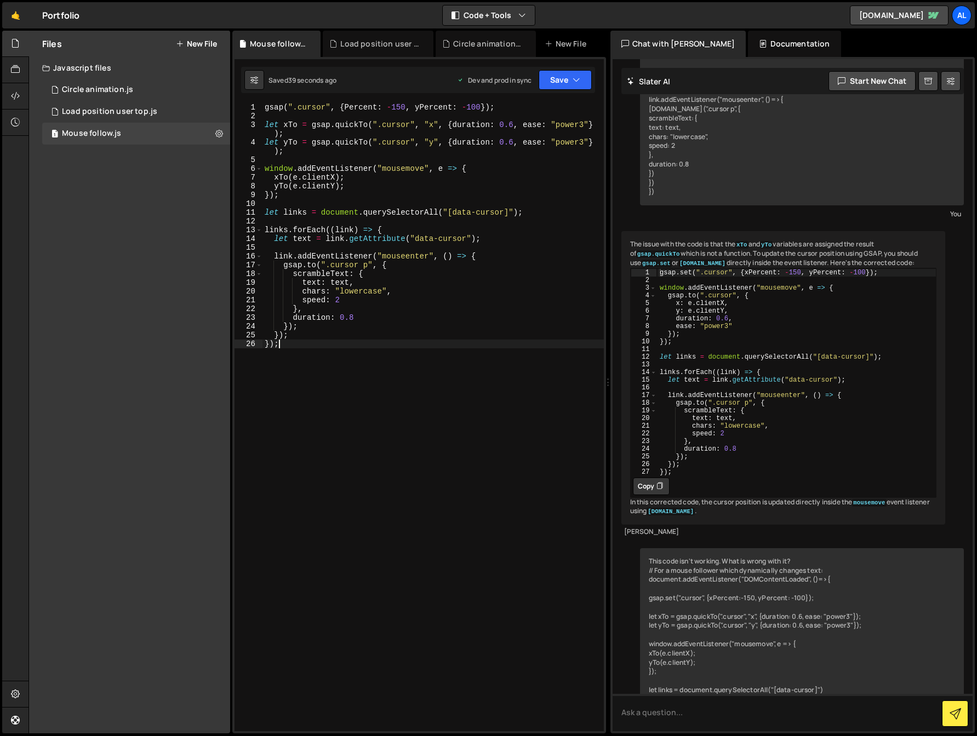
click at [280, 107] on div "gsap ( ".cursor" , { Percent : - 150 , yPercent : - 100 }) ; let xTo = gsap . q…" at bounding box center [432, 426] width 341 height 646
click at [561, 80] on button "Save" at bounding box center [564, 80] width 53 height 20
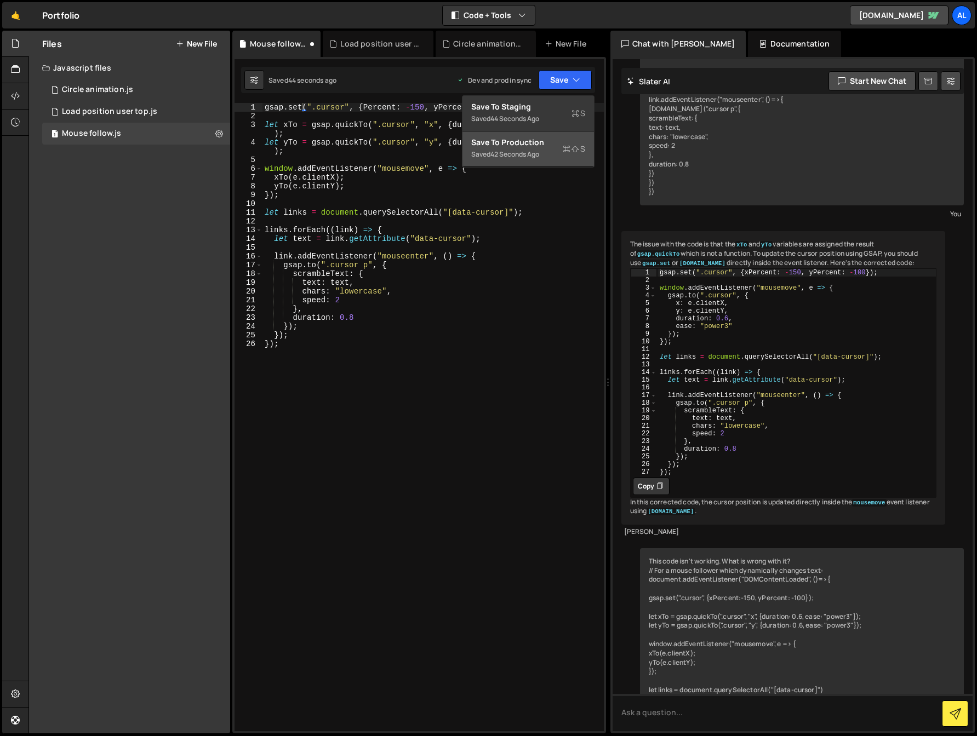
click at [530, 153] on div "42 seconds ago" at bounding box center [514, 154] width 49 height 9
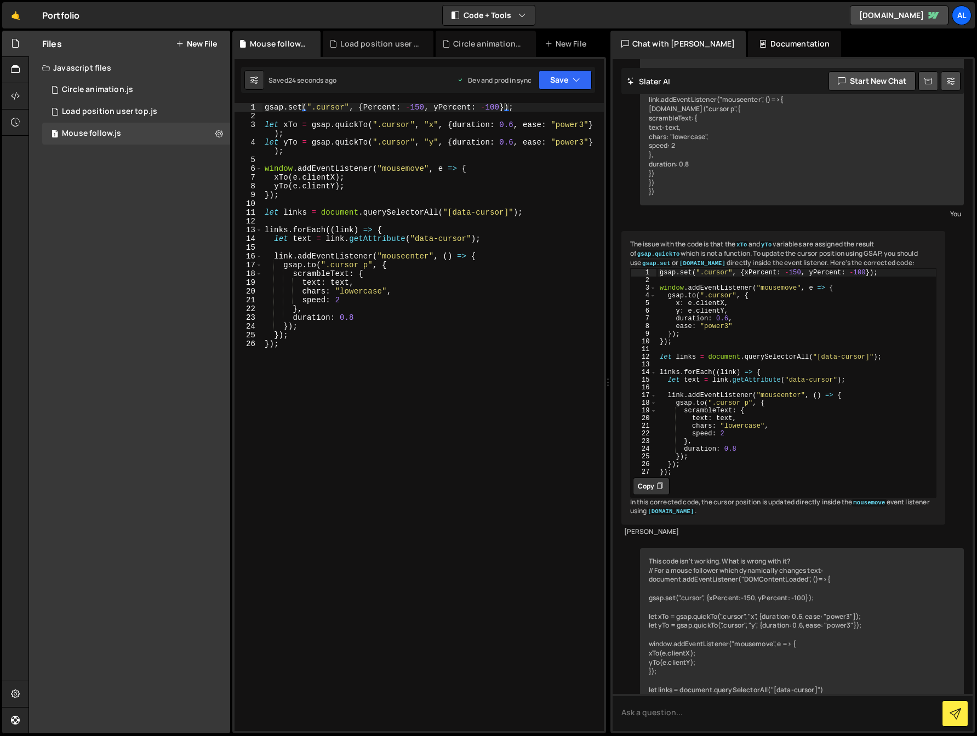
click at [365, 106] on div "gsap . set ( ".cursor" , { Percent : - 150 , yPercent : - 100 }) ; let xTo = gs…" at bounding box center [432, 426] width 341 height 646
click at [569, 78] on button "Save" at bounding box center [564, 80] width 53 height 20
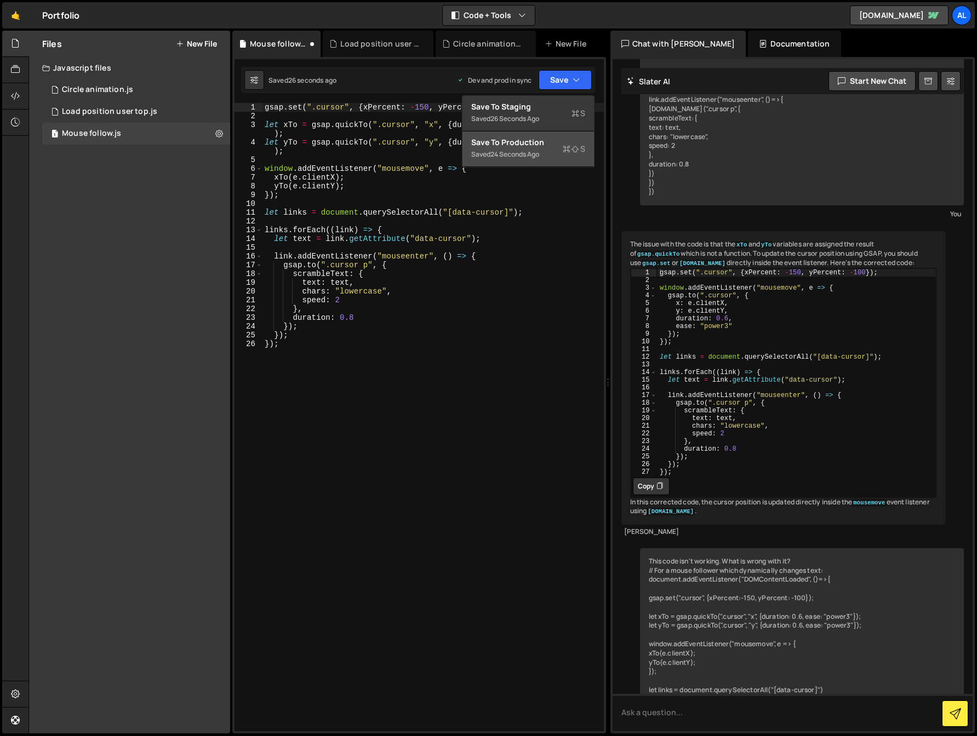
click at [544, 150] on div "Saved 24 seconds ago" at bounding box center [528, 154] width 114 height 13
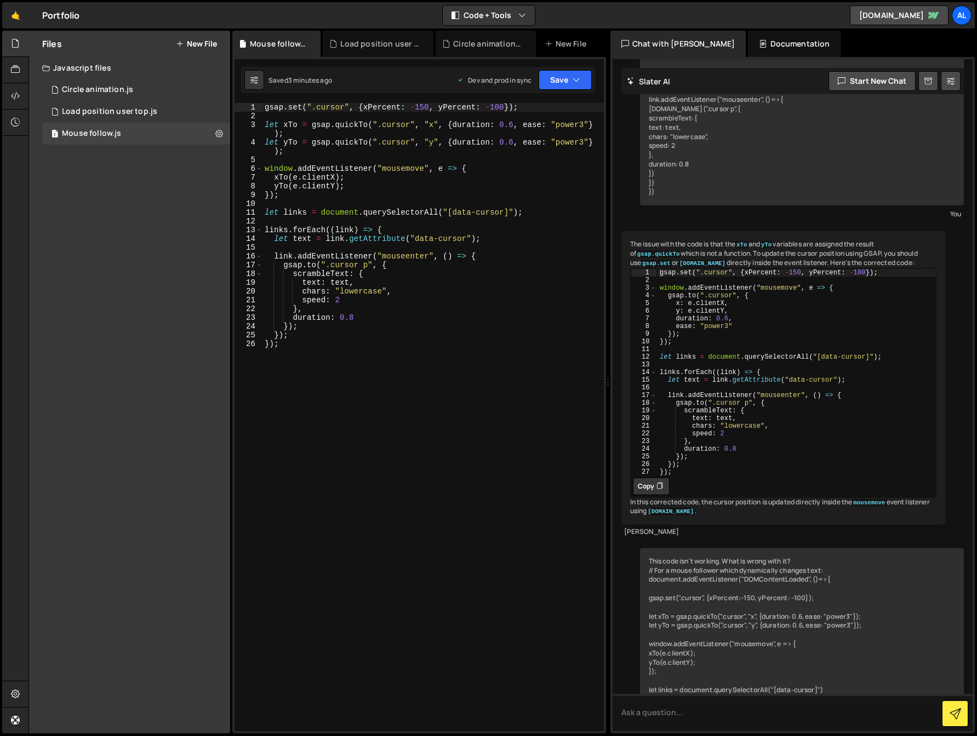
click at [356, 423] on div "gsap . set ( ".cursor" , { xPercent : - 150 , yPercent : - 100 }) ; let xTo = g…" at bounding box center [432, 426] width 341 height 646
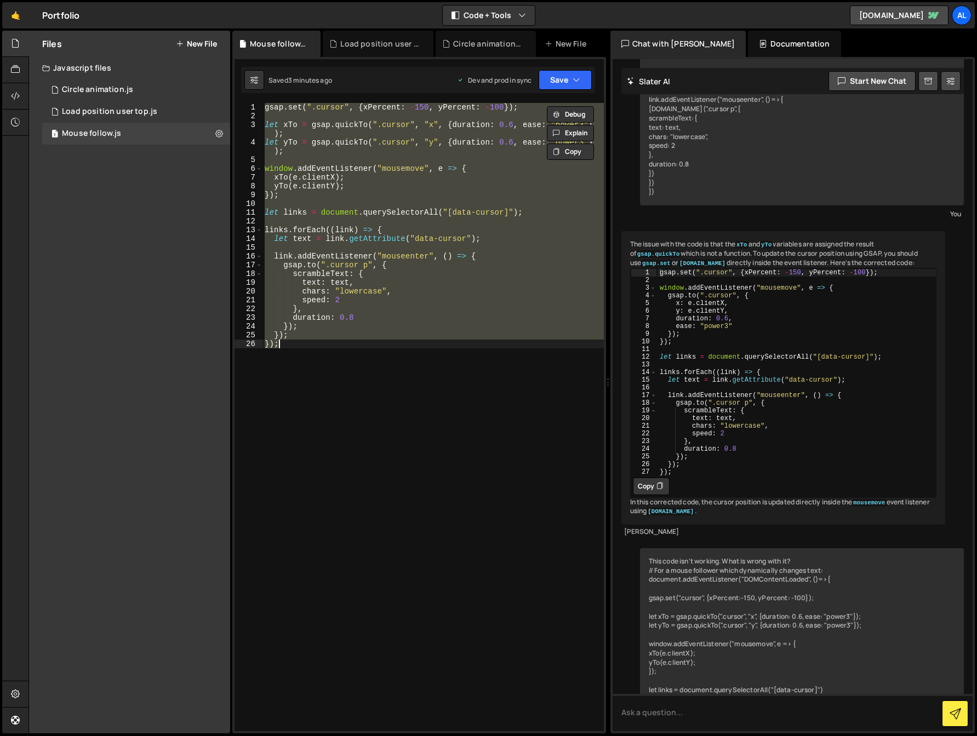
paste textarea
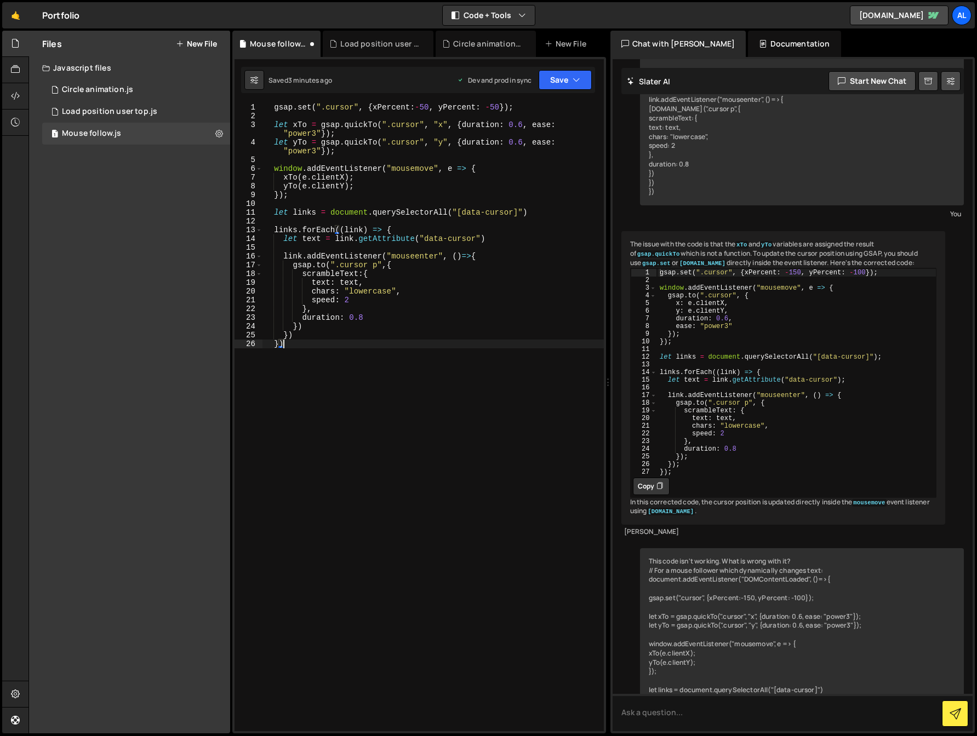
click at [422, 104] on div "gsap . set ( ".cursor" , { xPercent : - 50 , yPercent : - 50 }) ; let xTo = gsa…" at bounding box center [432, 426] width 341 height 646
click at [495, 105] on div "gsap . set ( ".cursor" , { xPercent : - 10 , yPercent : - 50 }) ; let xTo = gsa…" at bounding box center [432, 426] width 341 height 646
click at [563, 76] on button "Save" at bounding box center [564, 80] width 53 height 20
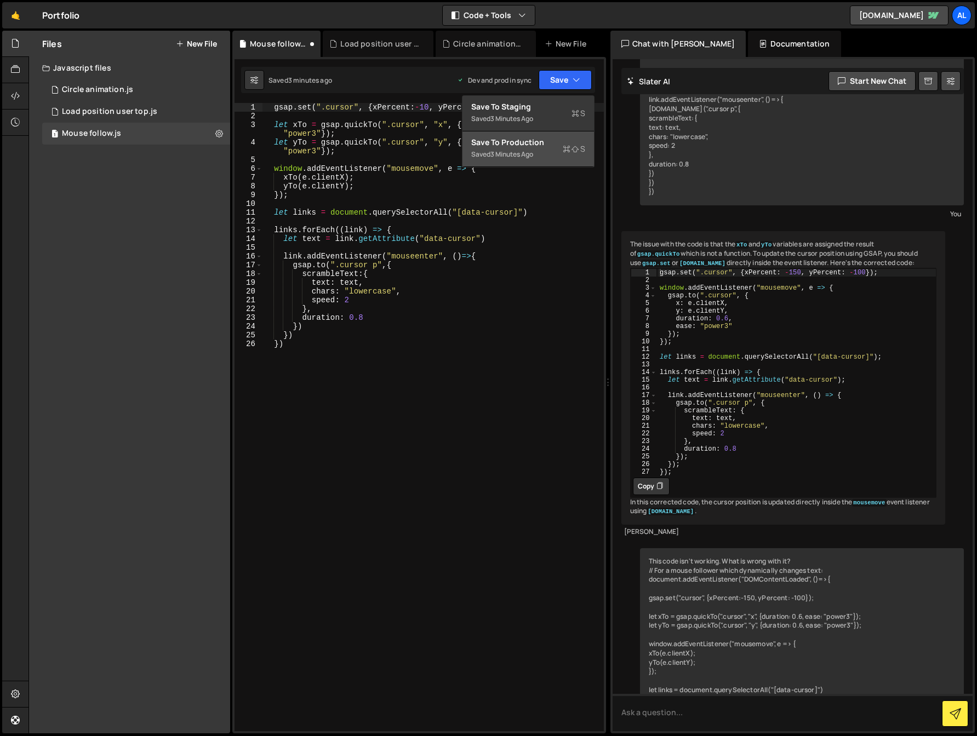
click at [555, 157] on div "Saved 3 minutes ago" at bounding box center [528, 154] width 114 height 13
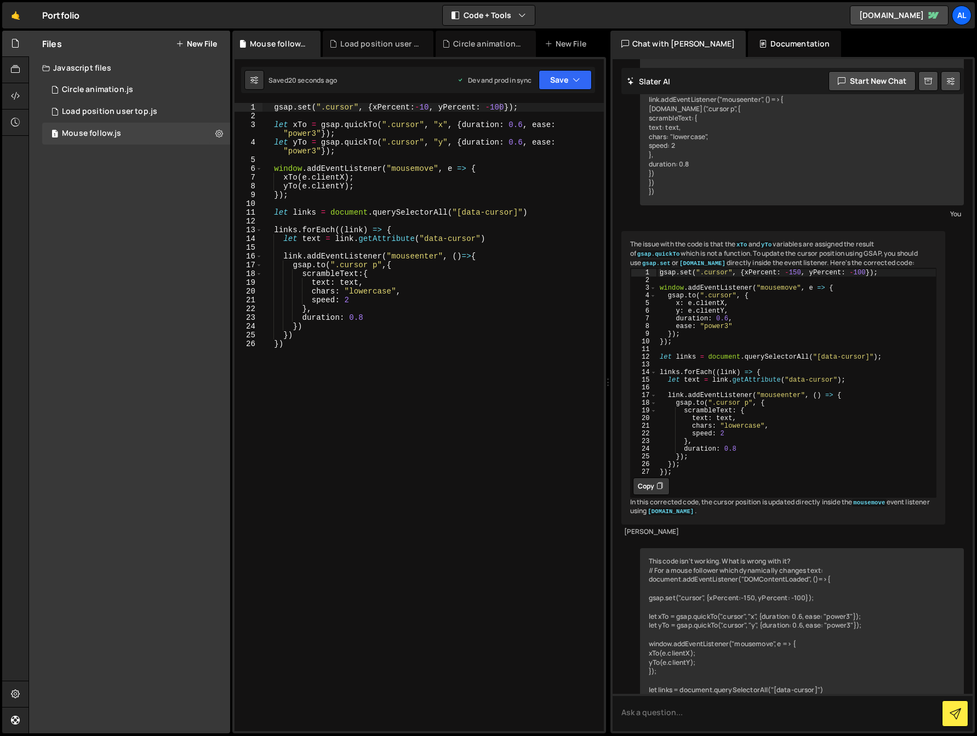
drag, startPoint x: 429, startPoint y: 106, endPoint x: 430, endPoint y: 115, distance: 8.8
click at [429, 106] on div "gsap . set ( ".cursor" , { xPercent : - 10 , yPercent : - 100 }) ; let xTo = gs…" at bounding box center [432, 426] width 341 height 646
click at [570, 76] on button "Save" at bounding box center [564, 80] width 53 height 20
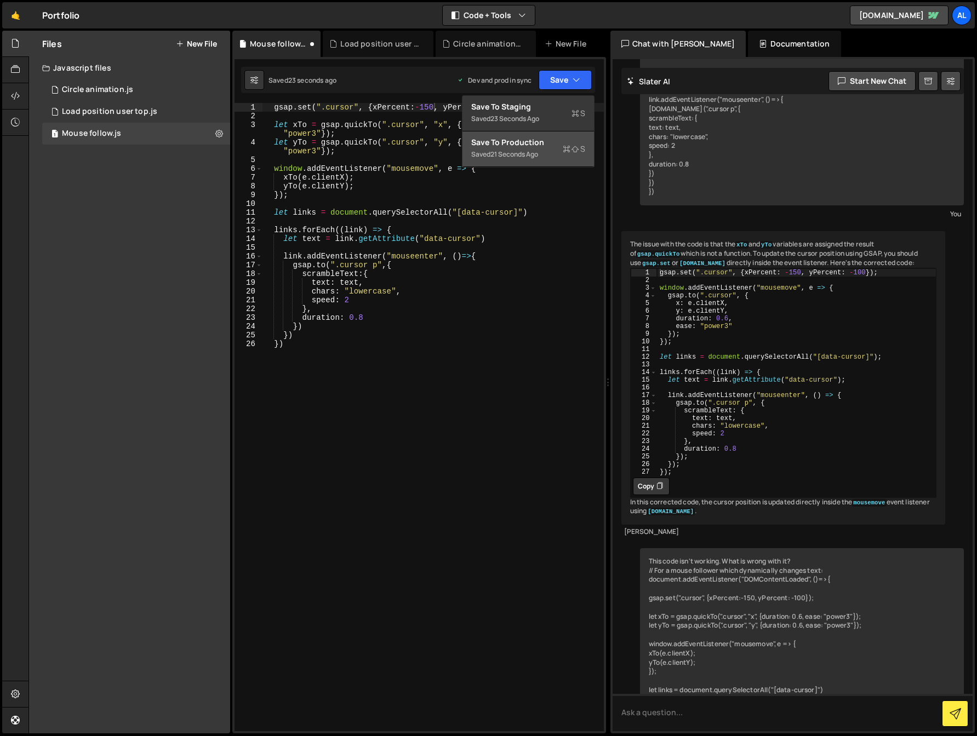
click at [537, 152] on div "21 seconds ago" at bounding box center [514, 154] width 48 height 9
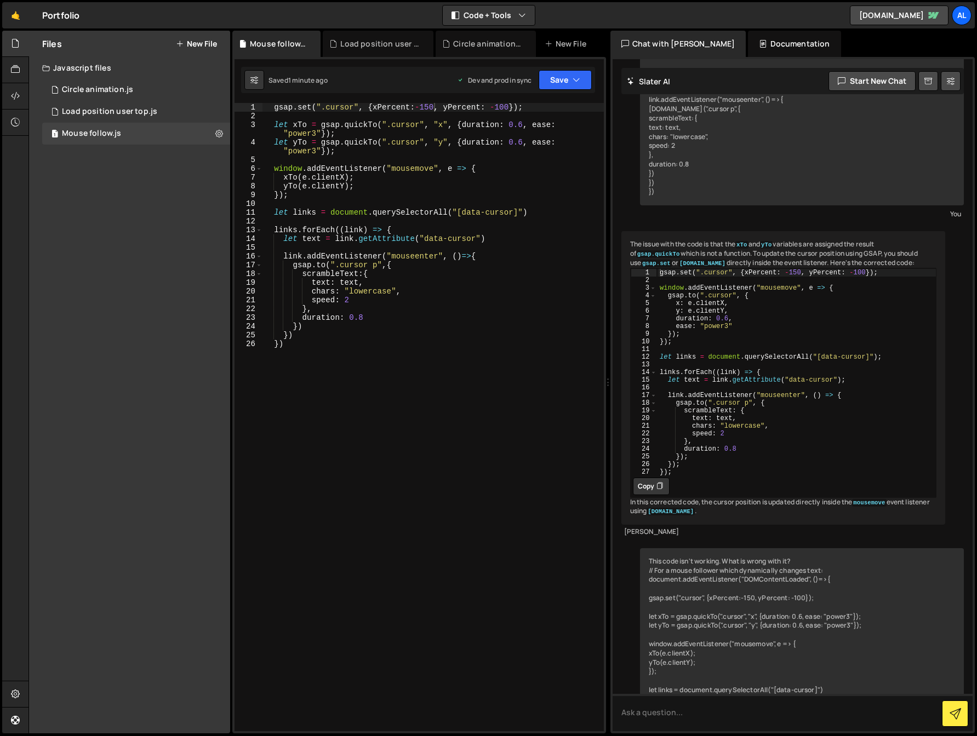
click at [378, 340] on div "gsap . set ( ".cursor" , { xPercent : - 150 , yPercent : - 100 }) ; let xTo = g…" at bounding box center [432, 426] width 341 height 646
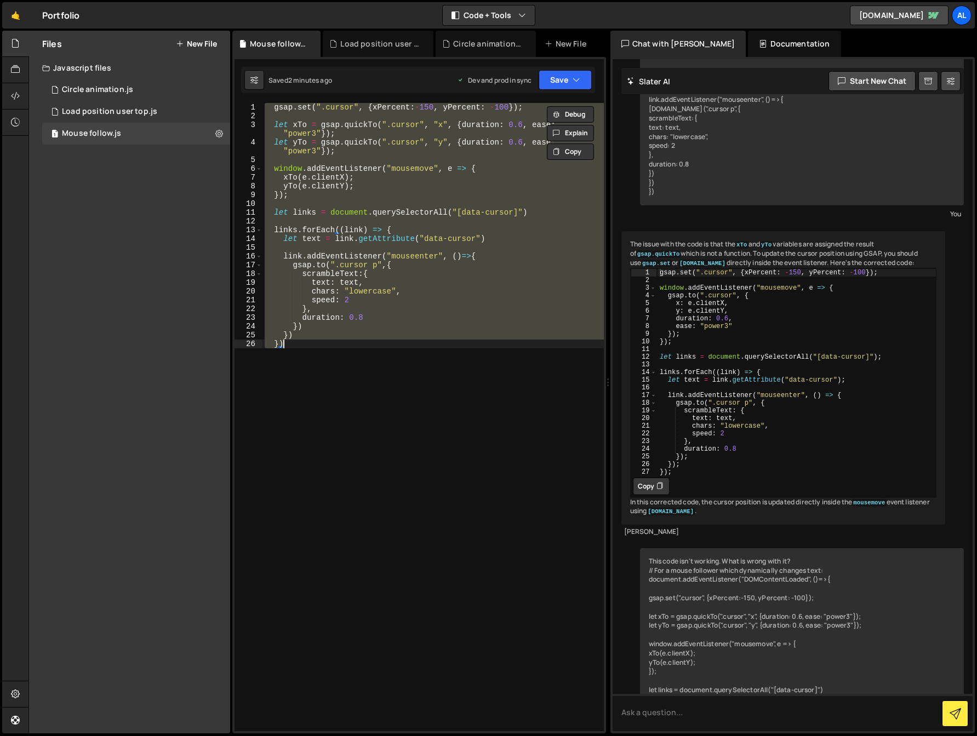
drag, startPoint x: 386, startPoint y: 216, endPoint x: 387, endPoint y: 221, distance: 5.5
click at [386, 215] on div "gsap . set ( ".cursor" , { xPercent : - 150 , yPercent : - 100 }) ; let xTo = g…" at bounding box center [432, 417] width 341 height 628
click at [363, 404] on div "gsap . set ( ".cursor" , { xPercent : - 150 , yPercent : - 100 }) ; let xTo = g…" at bounding box center [432, 417] width 341 height 628
paste textarea "});"
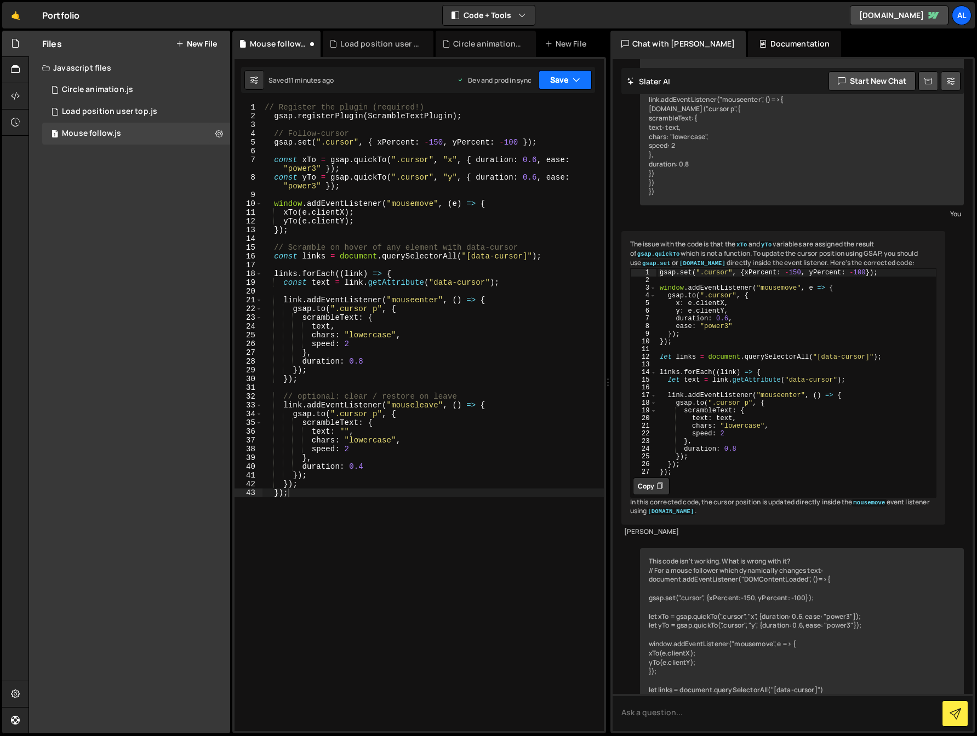
click at [579, 79] on icon "button" at bounding box center [576, 79] width 8 height 11
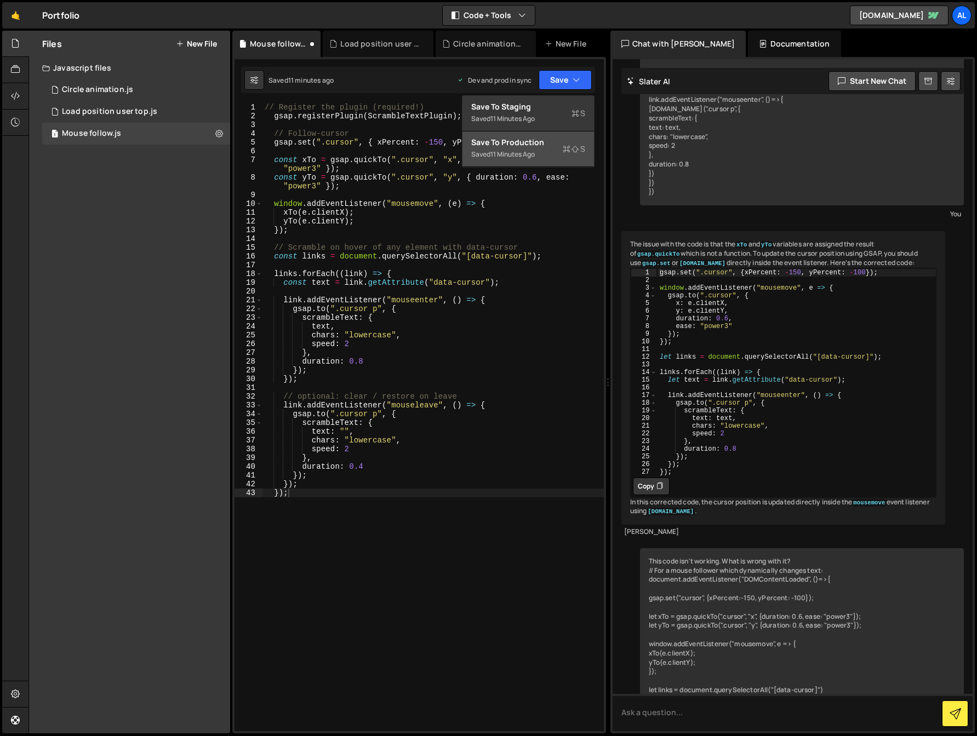
click at [546, 151] on div "Saved 11 minutes ago" at bounding box center [528, 154] width 114 height 13
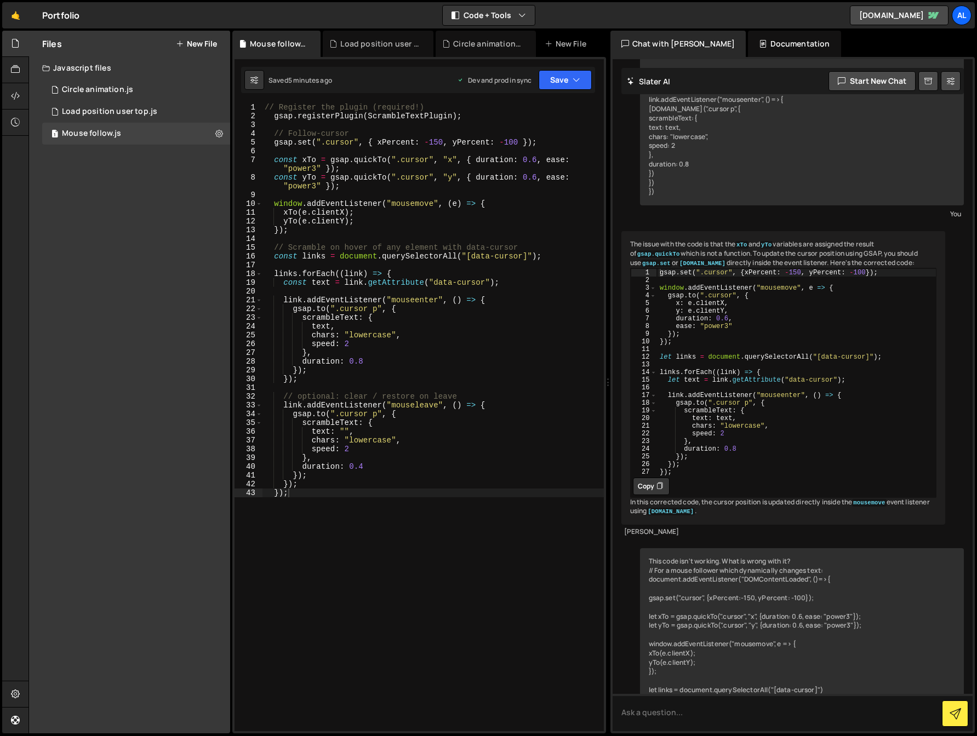
click at [354, 335] on div "// Register the plugin (required!) gsap . registerPlugin ( ScrambleTextPlugin )…" at bounding box center [432, 426] width 341 height 646
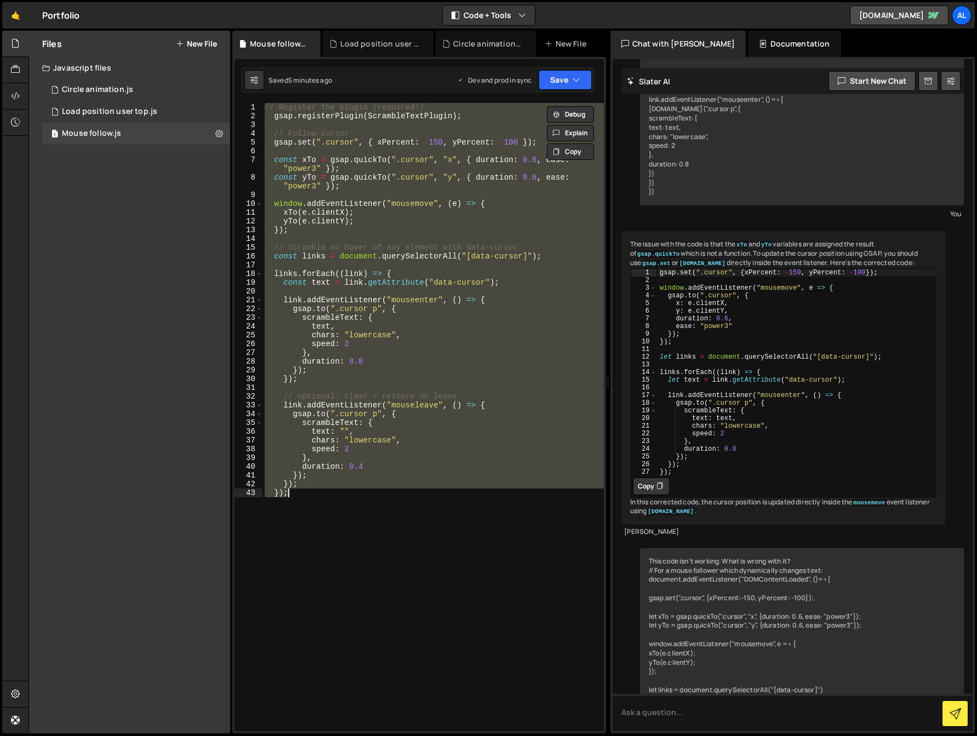
paste textarea
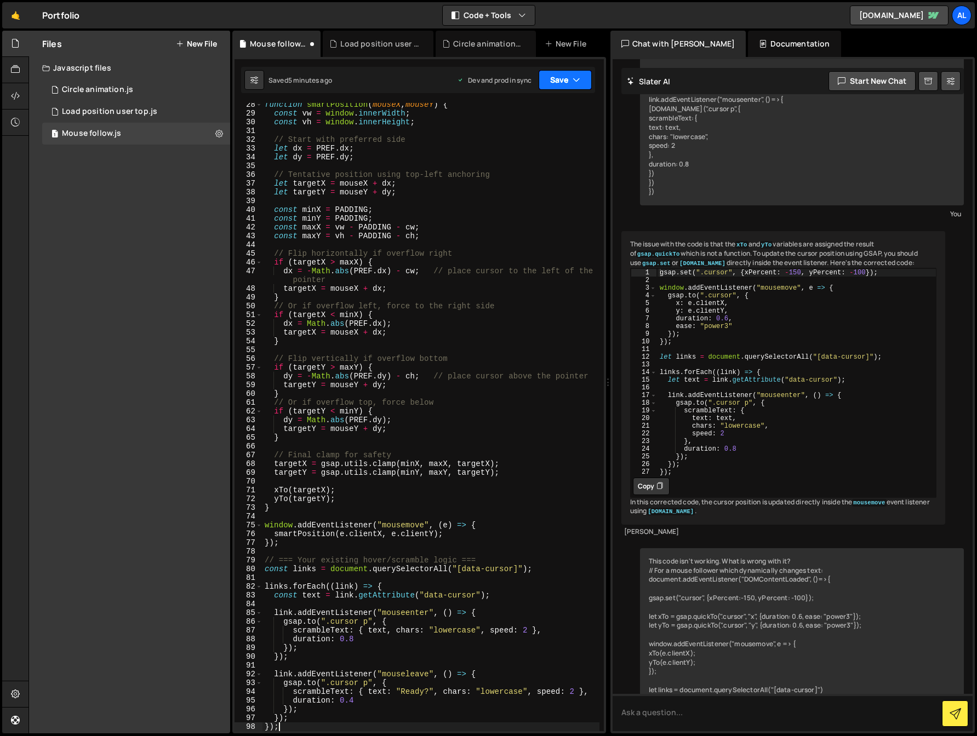
click at [581, 75] on button "Save" at bounding box center [564, 80] width 53 height 20
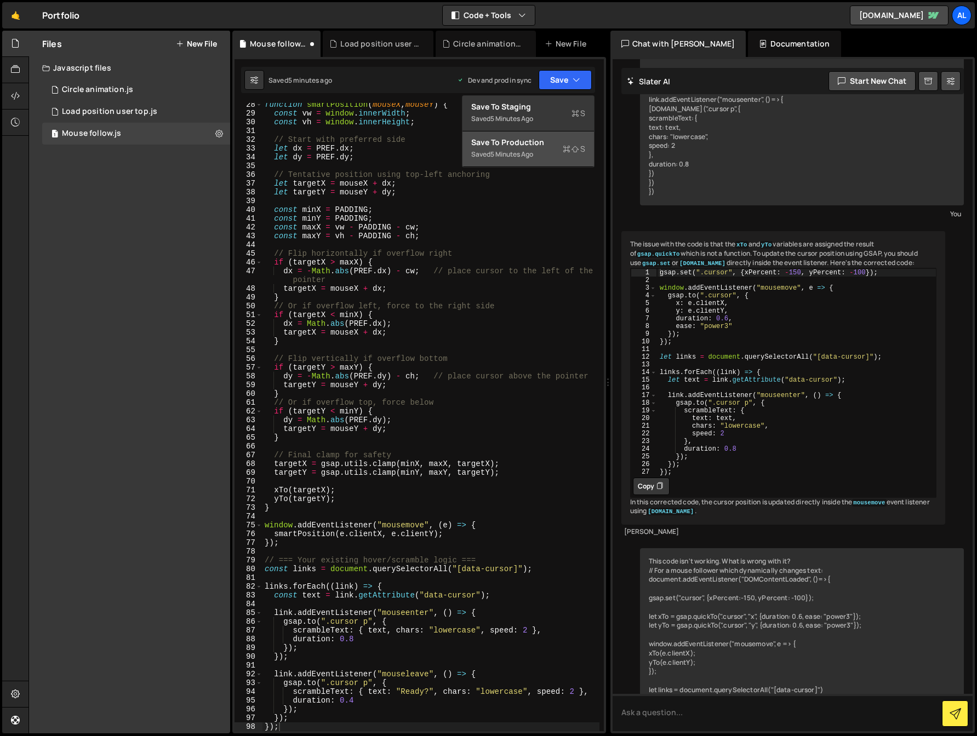
click at [541, 142] on div "Save to Production S" at bounding box center [528, 142] width 114 height 11
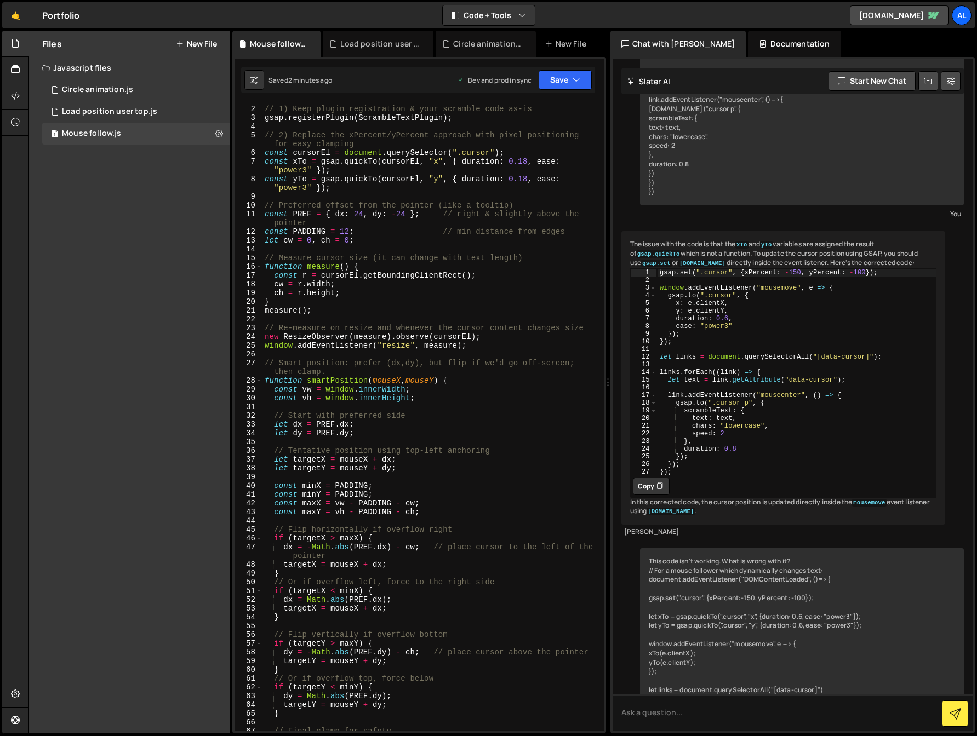
scroll to position [0, 0]
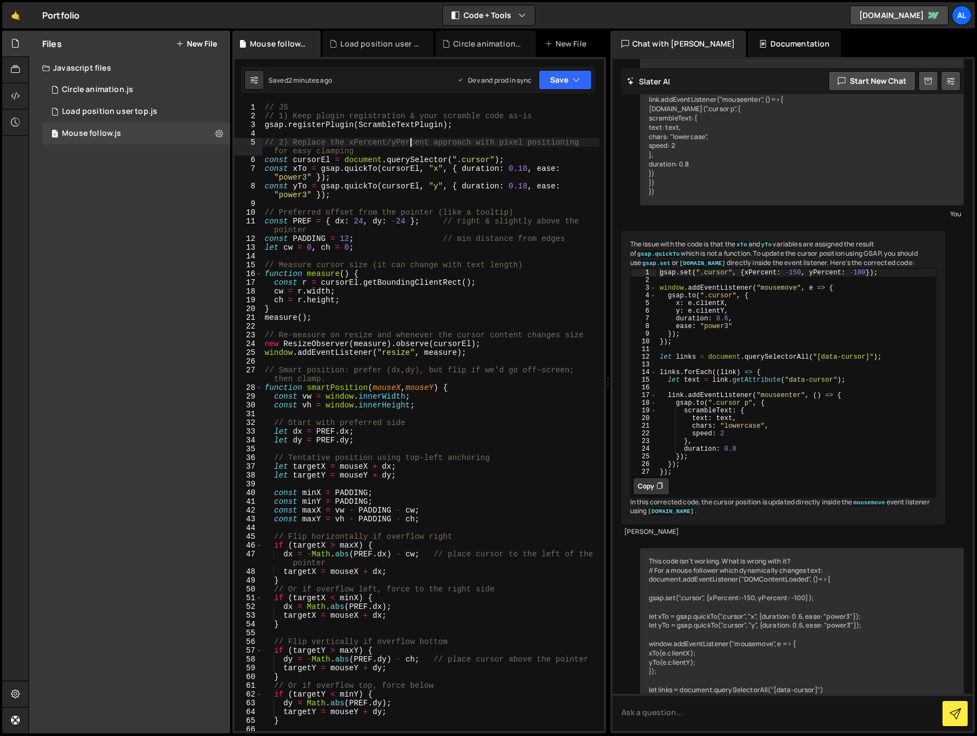
click at [409, 139] on div "// JS // 1) Keep plugin registration & your scramble code as-is gsap . register…" at bounding box center [430, 426] width 337 height 646
click at [316, 242] on div "// JS // 1) Keep plugin registration & your scramble code as-is gsap . register…" at bounding box center [430, 426] width 337 height 646
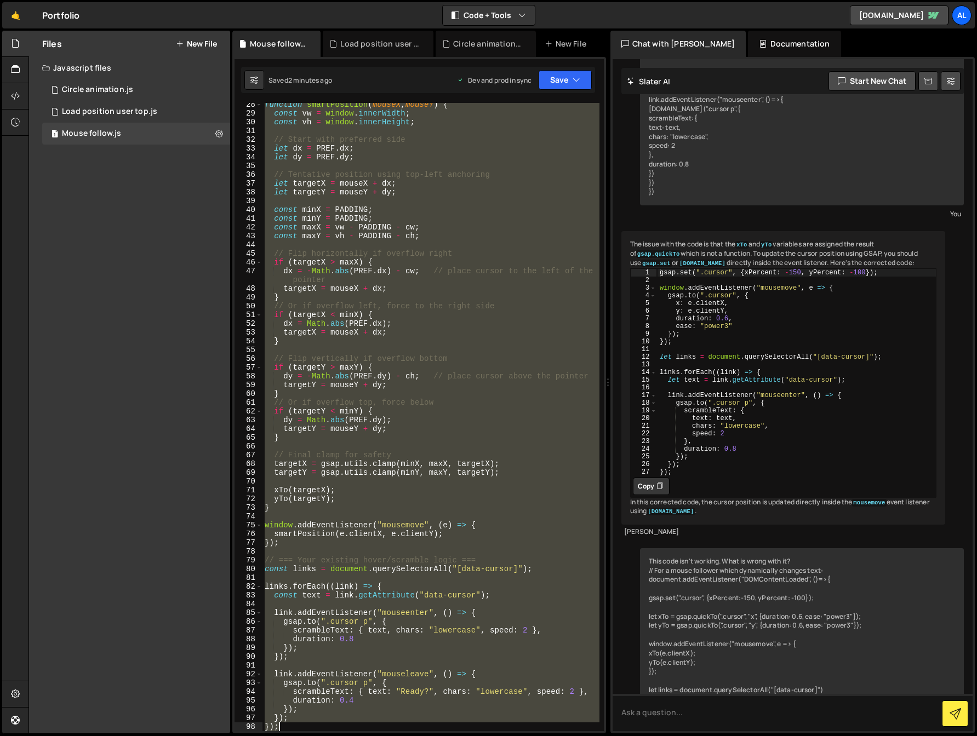
drag, startPoint x: 262, startPoint y: 160, endPoint x: 374, endPoint y: 751, distance: 601.5
click at [374, 736] on html "Projects [GEOGRAPHIC_DATA] Blog Al Projects Your Teams Account Upgrade Logout" at bounding box center [488, 368] width 977 height 736
paste textarea "window.addEventListener("mousemove", (e) => smartPosition(e.clientX, e.clientY)"
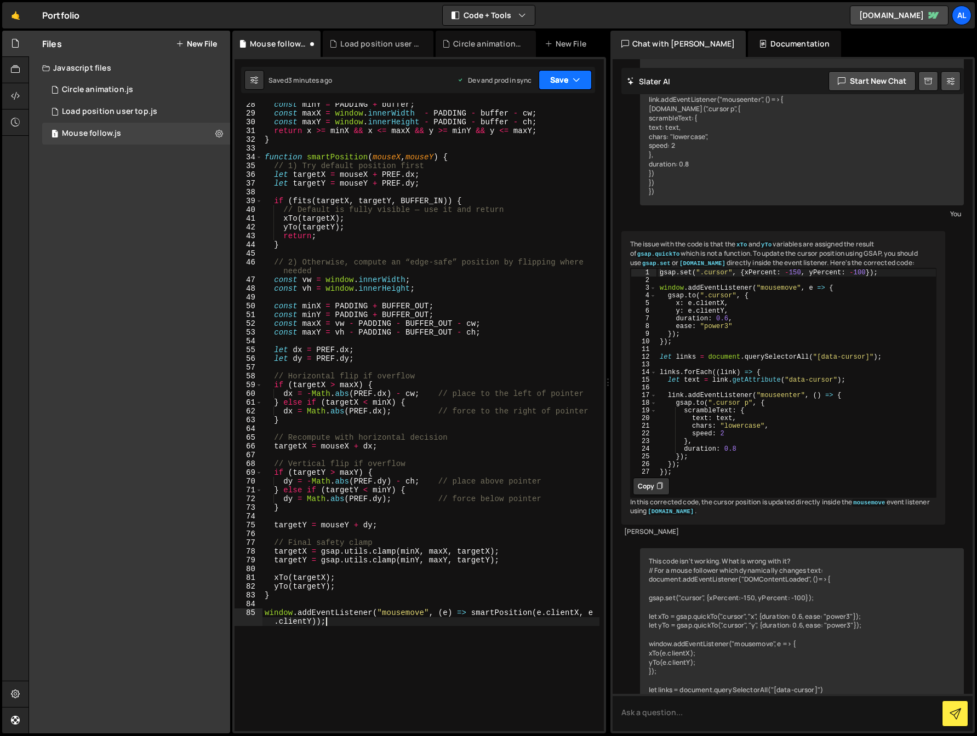
click at [569, 80] on button "Save" at bounding box center [564, 80] width 53 height 20
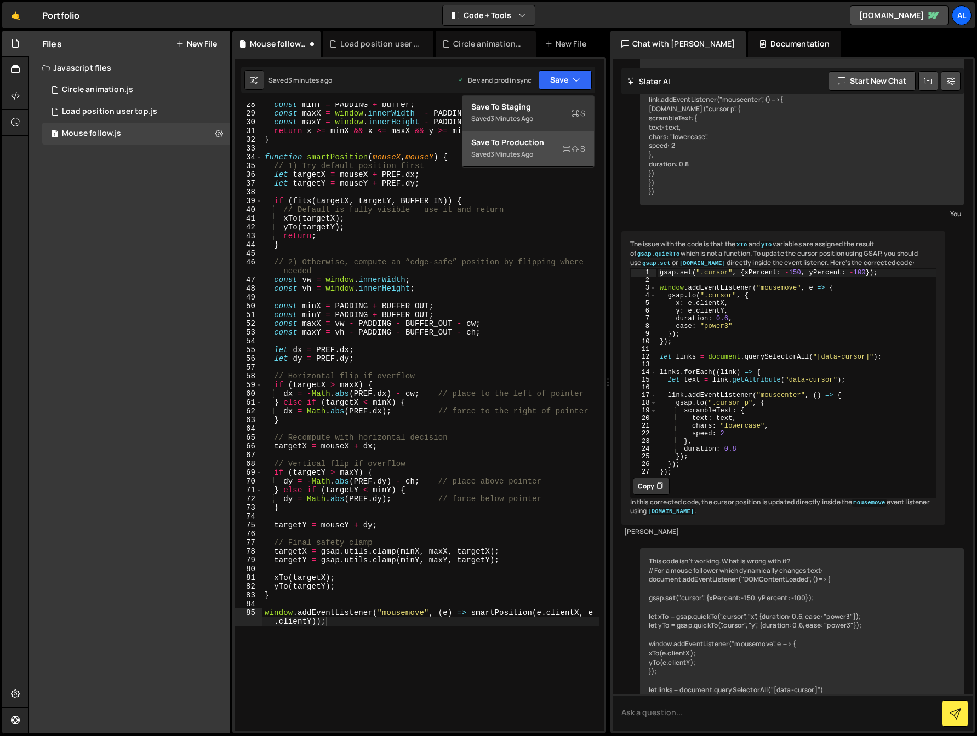
click at [542, 158] on div "Saved 3 minutes ago" at bounding box center [528, 154] width 114 height 13
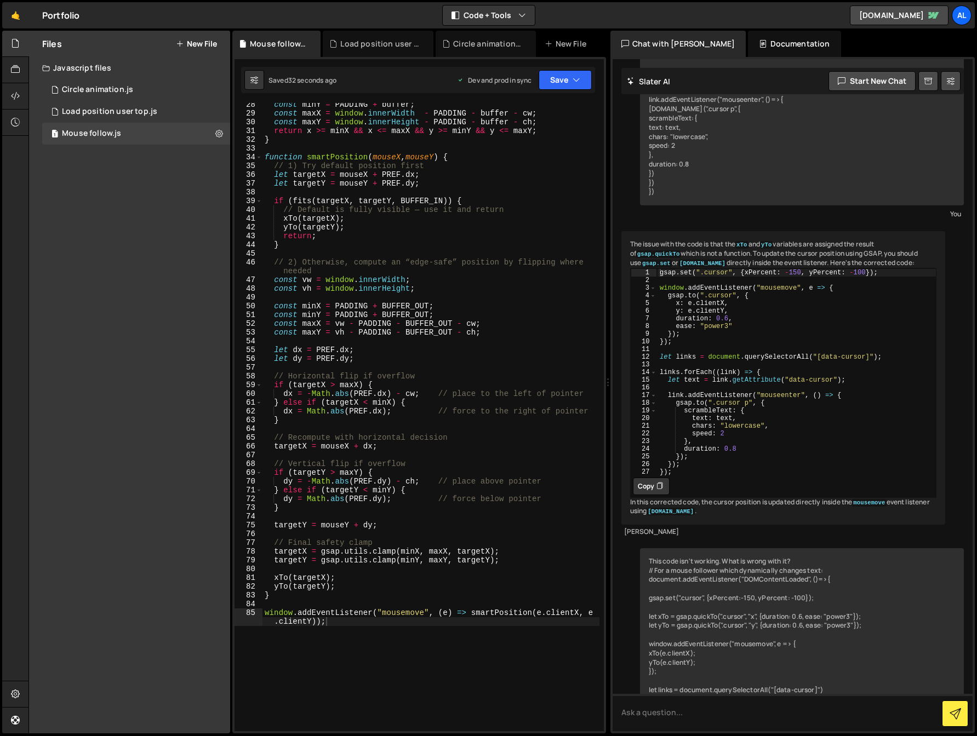
scroll to position [0, 0]
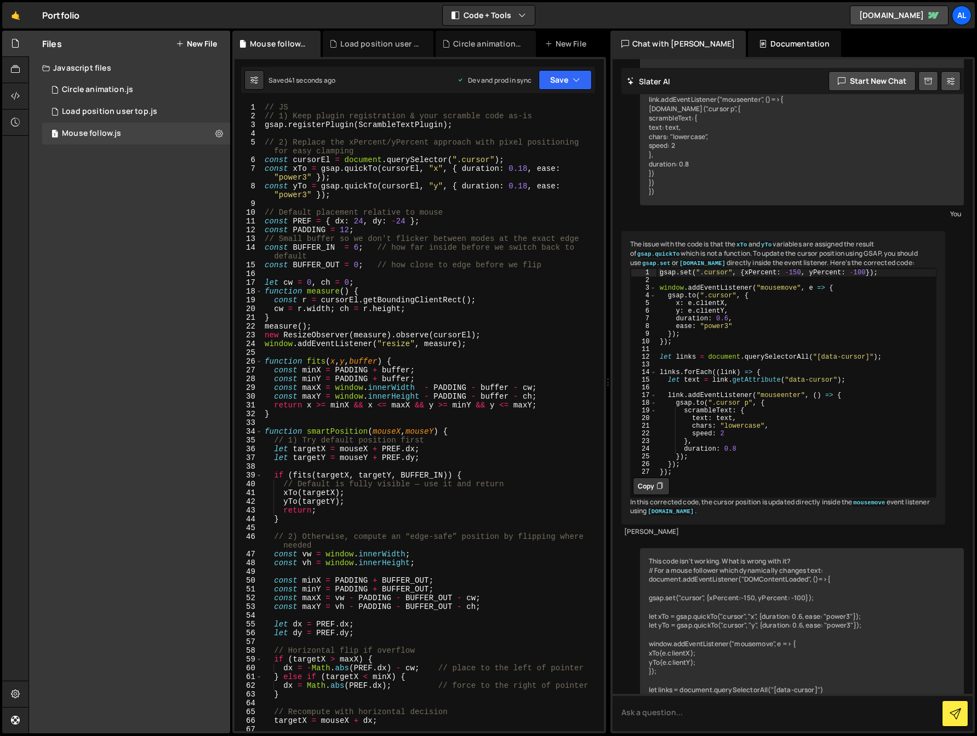
click at [361, 222] on div "// JS // 1) Keep plugin registration & your scramble code as-is gsap . register…" at bounding box center [430, 426] width 337 height 646
click at [406, 222] on div "// JS // 1) Keep plugin registration & your scramble code as-is gsap . register…" at bounding box center [430, 426] width 337 height 646
click at [581, 77] on button "Save" at bounding box center [564, 80] width 53 height 20
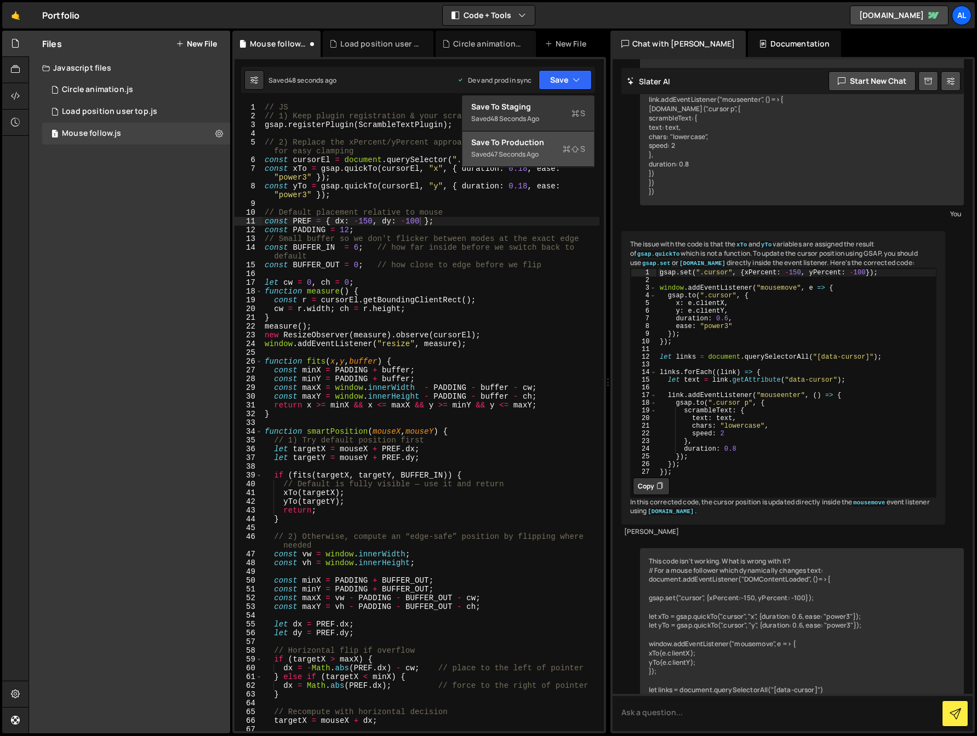
click at [542, 142] on div "Save to Production S" at bounding box center [528, 142] width 114 height 11
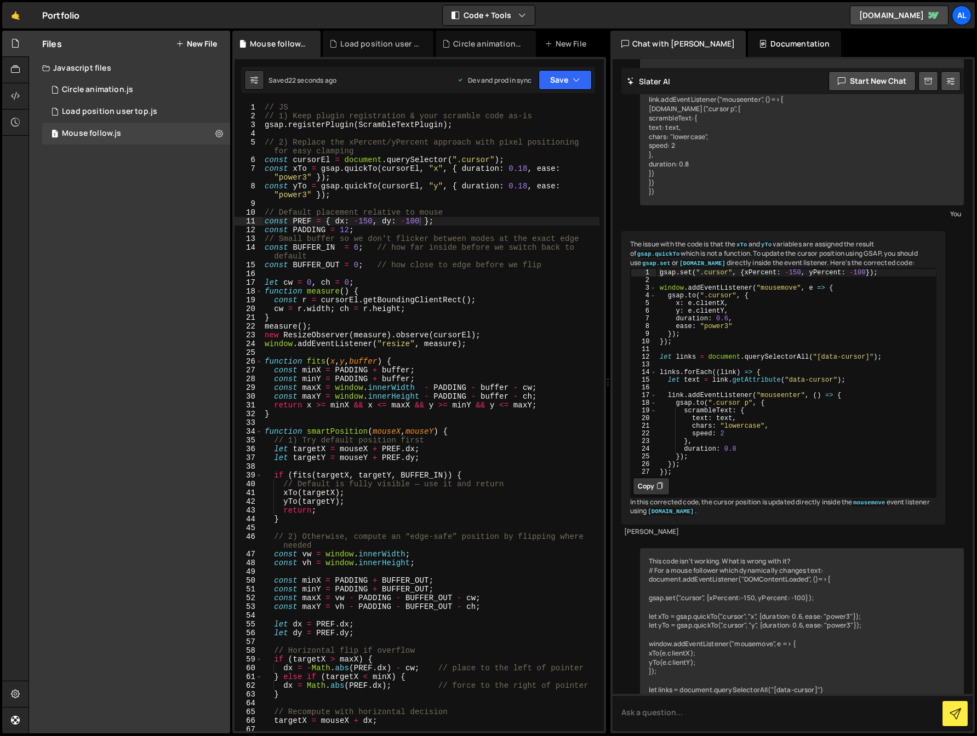
click at [363, 221] on div "// JS // 1) Keep plugin registration & your scramble code as-is gsap . register…" at bounding box center [430, 426] width 337 height 646
click at [411, 220] on div "// JS // 1) Keep plugin registration & your scramble code as-is gsap . register…" at bounding box center [430, 426] width 337 height 646
click at [564, 79] on button "Save" at bounding box center [564, 80] width 53 height 20
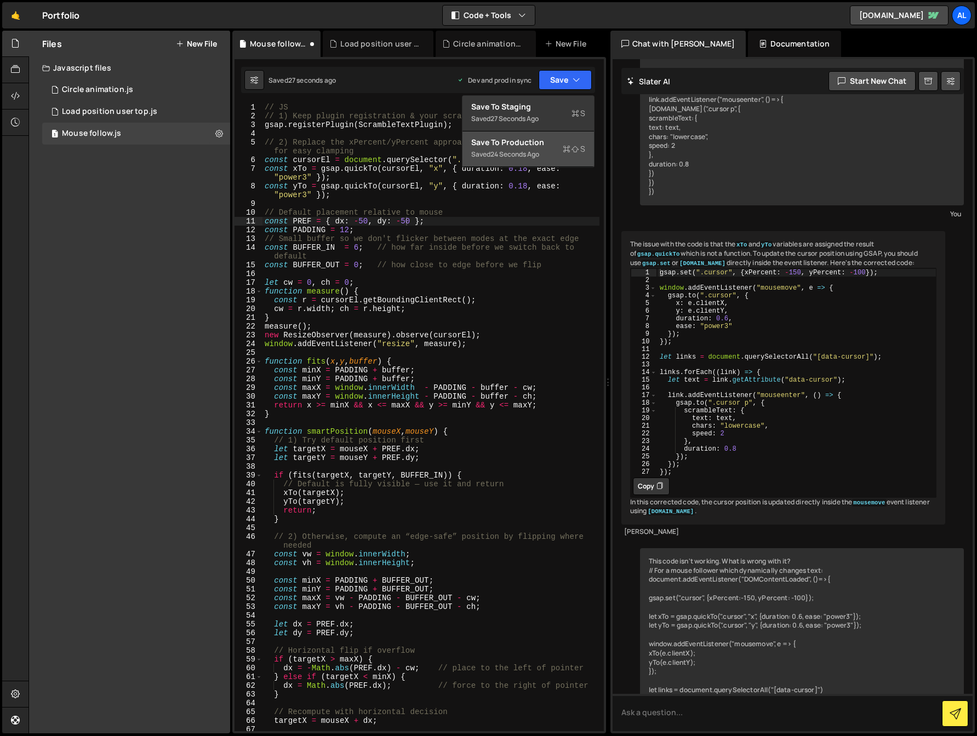
click at [548, 157] on div "Saved 24 seconds ago" at bounding box center [528, 154] width 114 height 13
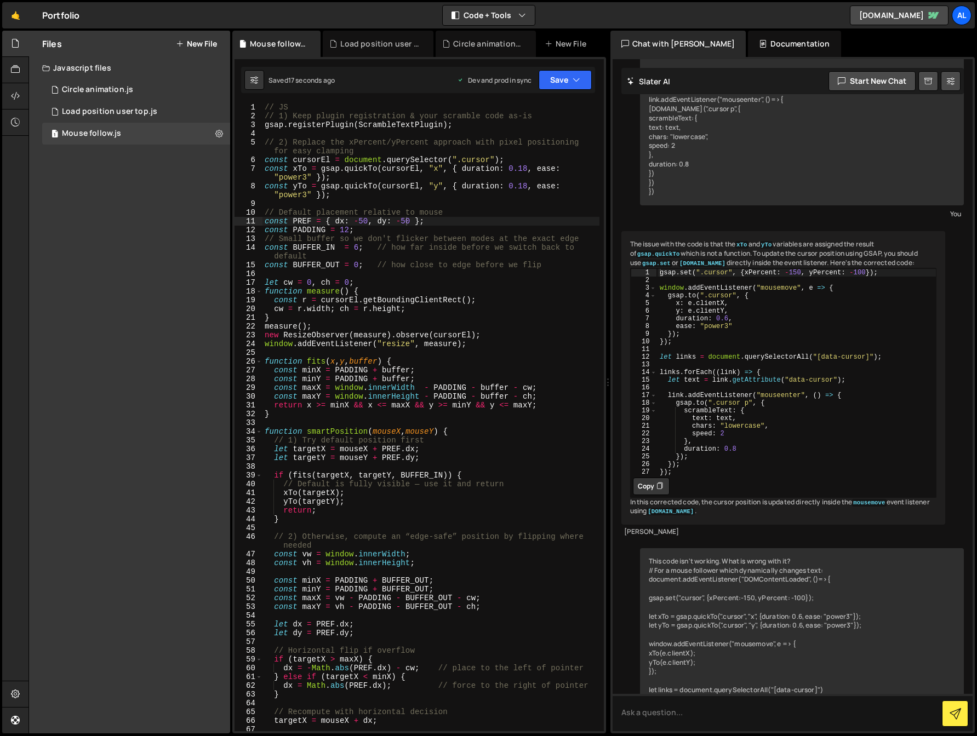
click at [358, 223] on div "// JS // 1) Keep plugin registration & your scramble code as-is gsap . register…" at bounding box center [430, 426] width 337 height 646
click at [571, 78] on button "Save" at bounding box center [564, 80] width 53 height 20
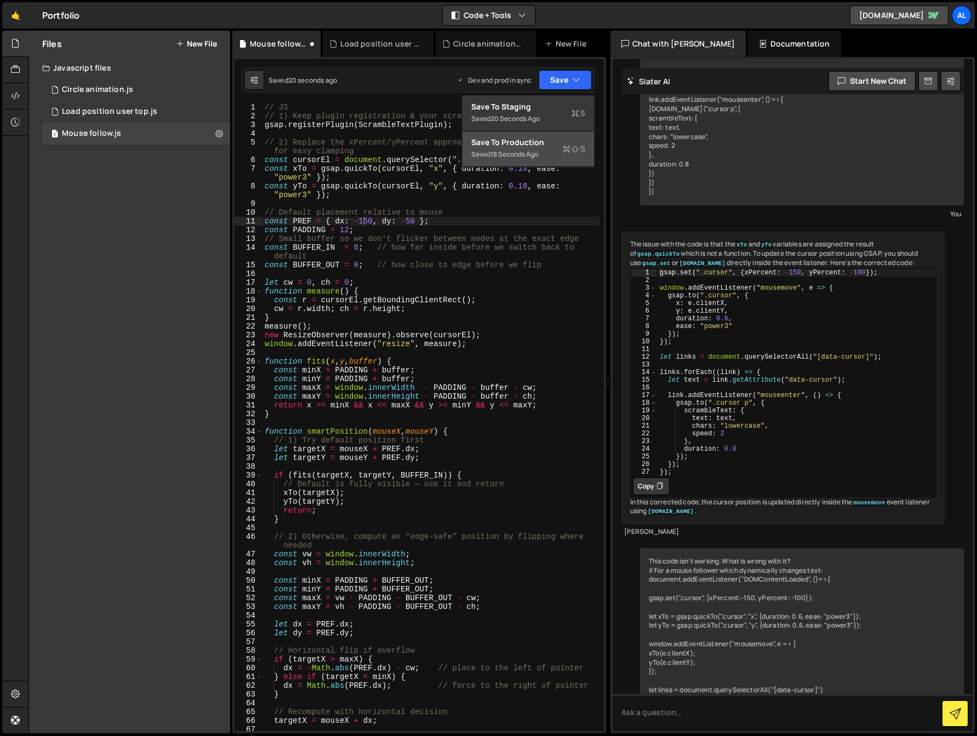
click at [542, 157] on div "Saved 18 seconds ago" at bounding box center [528, 154] width 114 height 13
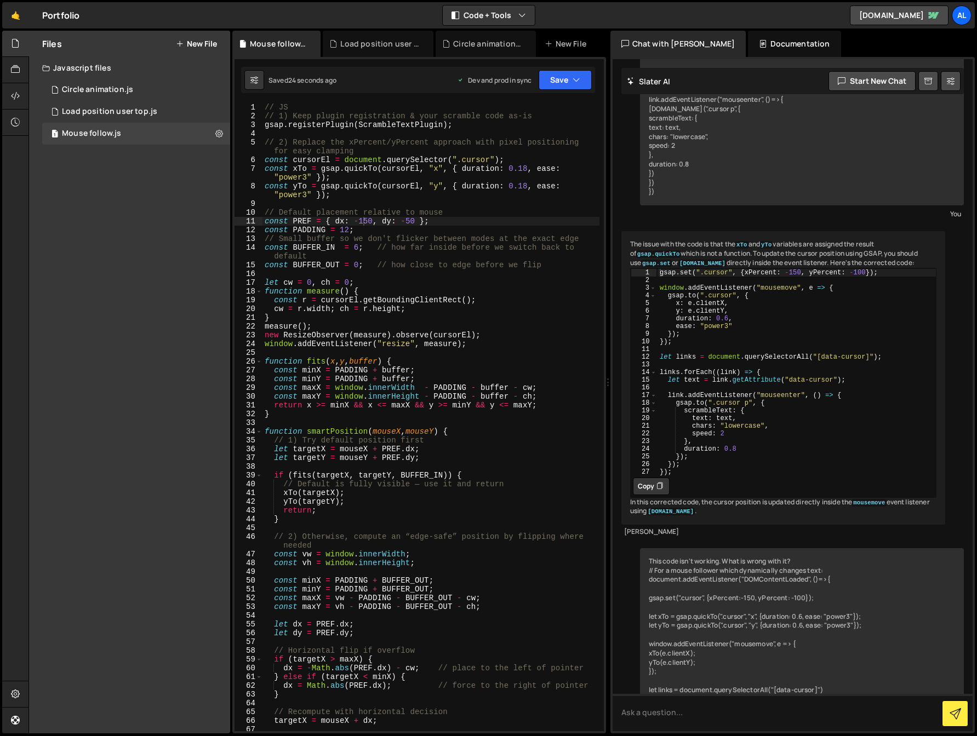
drag, startPoint x: 365, startPoint y: 224, endPoint x: 368, endPoint y: 245, distance: 21.0
click at [366, 224] on div "// JS // 1) Keep plugin registration & your scramble code as-is gsap . register…" at bounding box center [430, 426] width 337 height 646
click at [577, 78] on icon "button" at bounding box center [576, 79] width 8 height 11
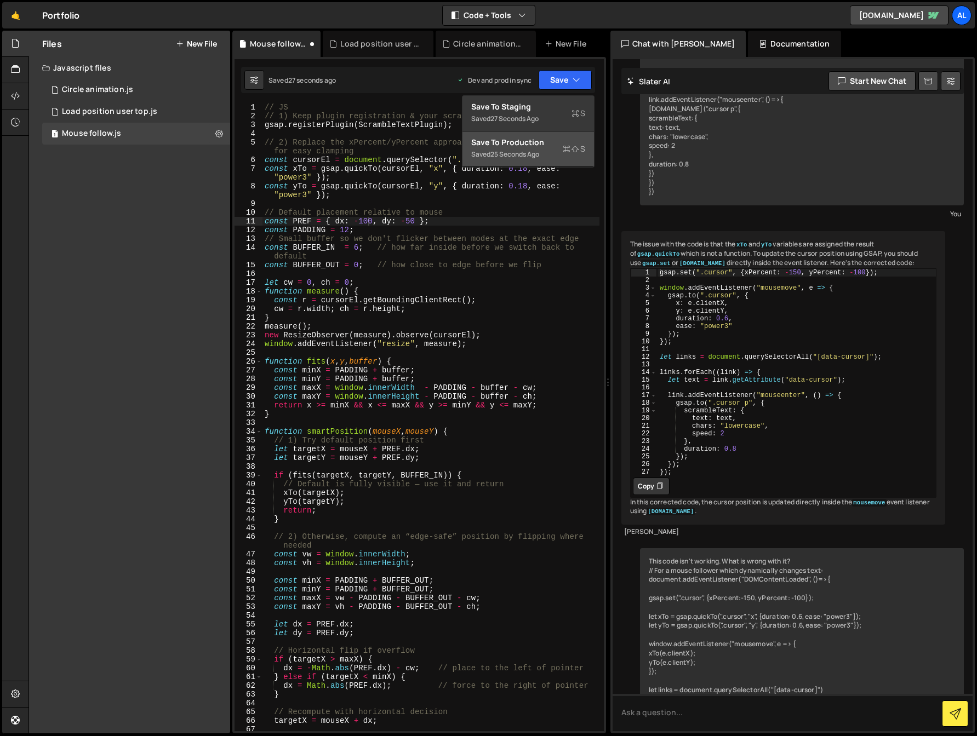
click at [557, 148] on div "Saved 25 seconds ago" at bounding box center [528, 154] width 114 height 13
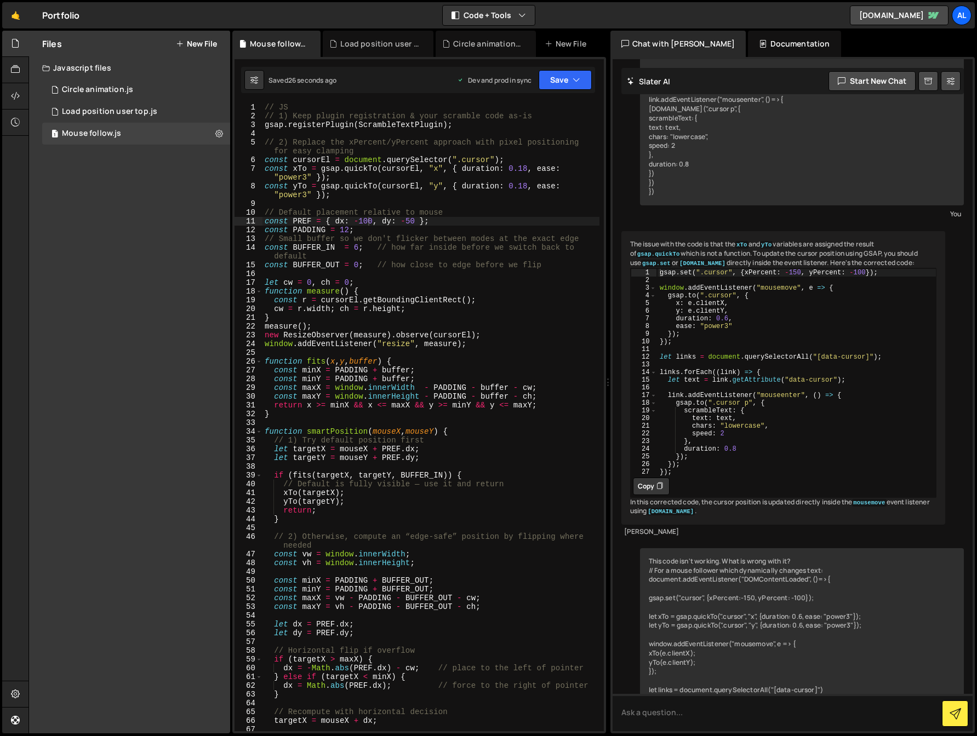
click at [370, 221] on div "// JS // 1) Keep plugin registration & your scramble code as-is gsap . register…" at bounding box center [430, 426] width 337 height 646
click at [564, 83] on button "Save" at bounding box center [564, 80] width 53 height 20
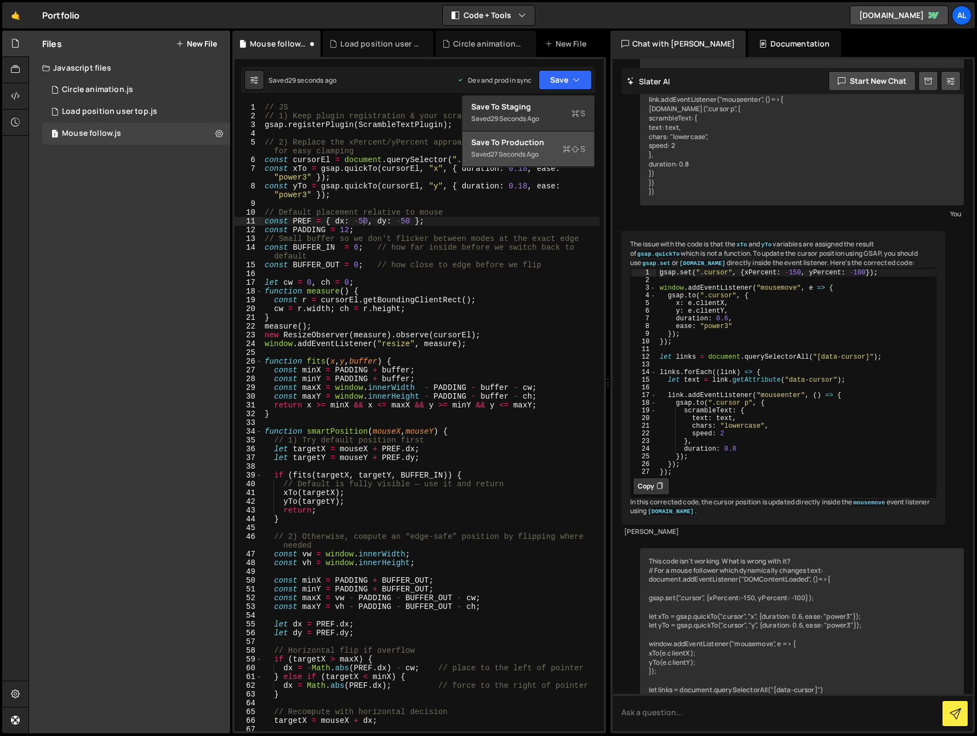
click at [550, 151] on div "Saved 27 seconds ago" at bounding box center [528, 154] width 114 height 13
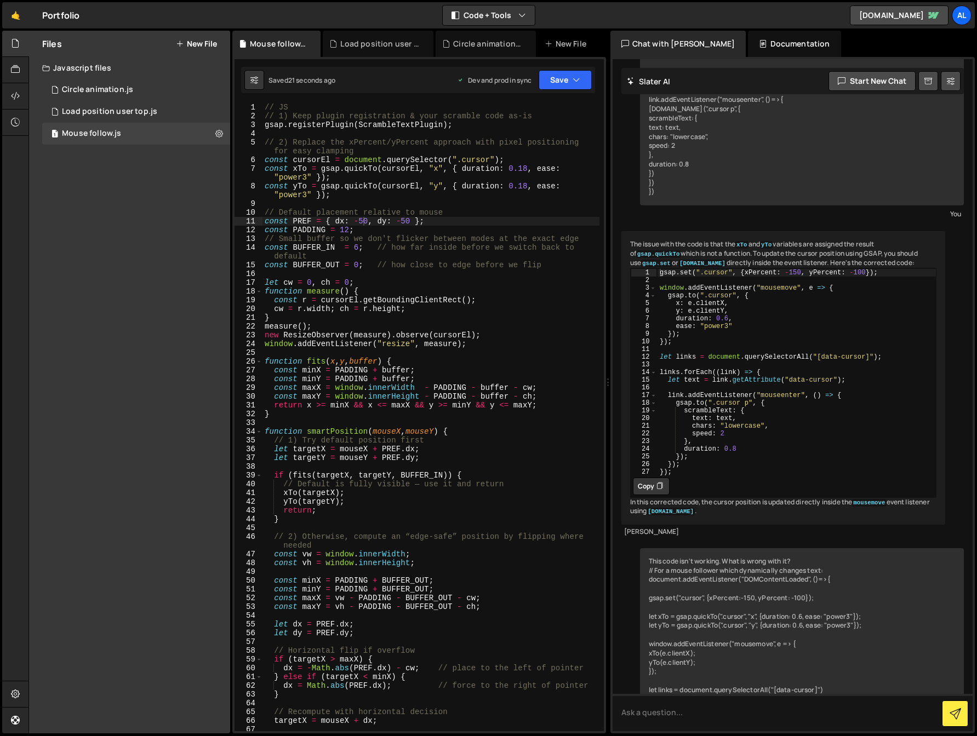
click at [498, 298] on div "// JS // 1) Keep plugin registration & your scramble code as-is gsap . register…" at bounding box center [430, 426] width 337 height 646
click at [584, 78] on button "Save" at bounding box center [564, 80] width 53 height 20
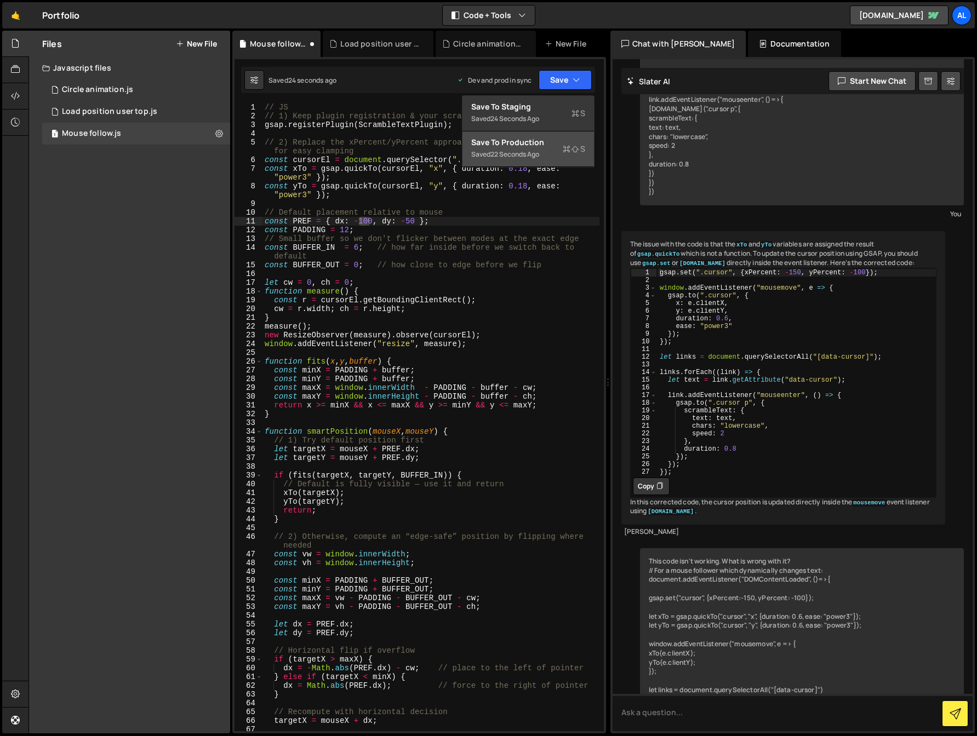
click at [564, 152] on icon at bounding box center [567, 149] width 8 height 11
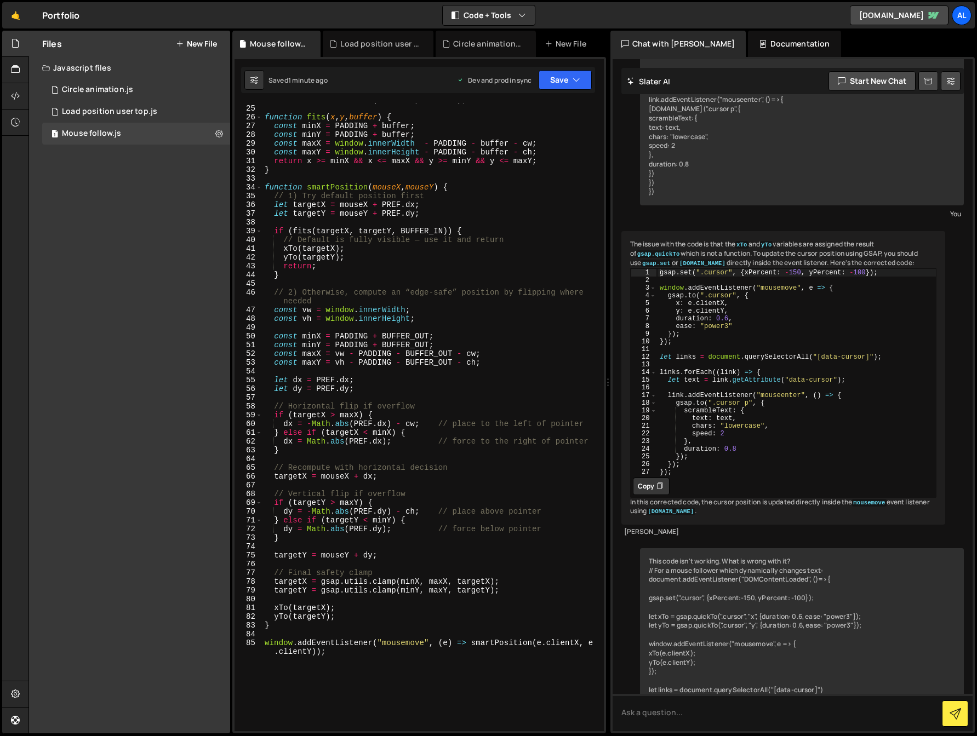
scroll to position [479, 0]
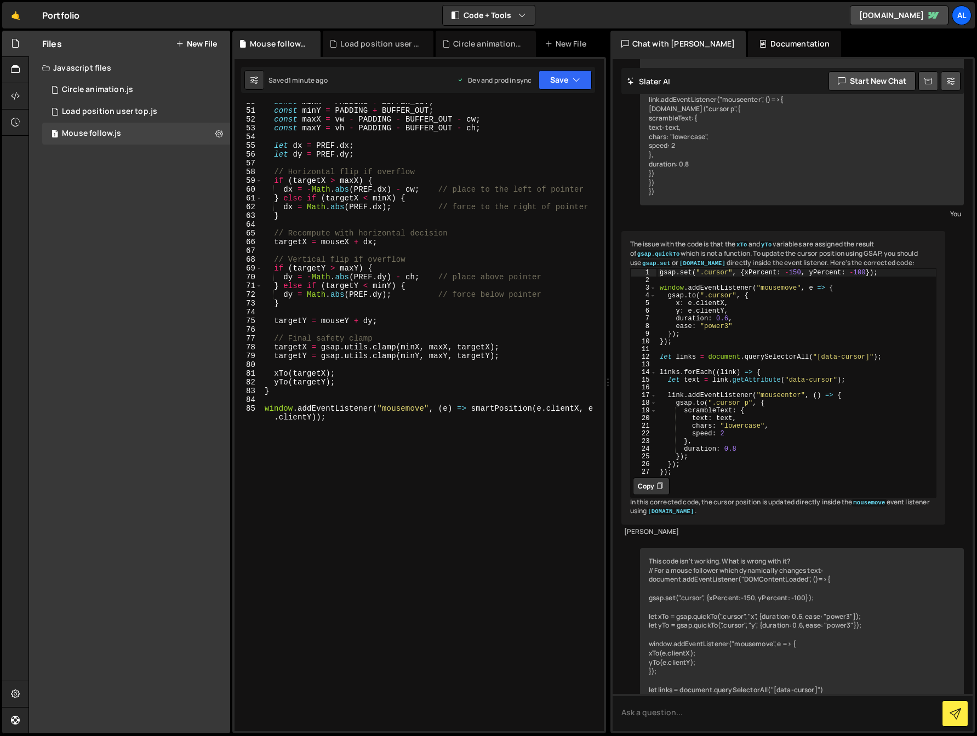
type textarea "window.addEventListener("mousemove", (e) => smartPosition(e.clientX, e.clientY)…"
click at [381, 485] on div "const minX = PADDING + BUFFER_OUT ; const minY = PADDING + BUFFER_OUT ; const m…" at bounding box center [430, 424] width 337 height 655
paste textarea "});"
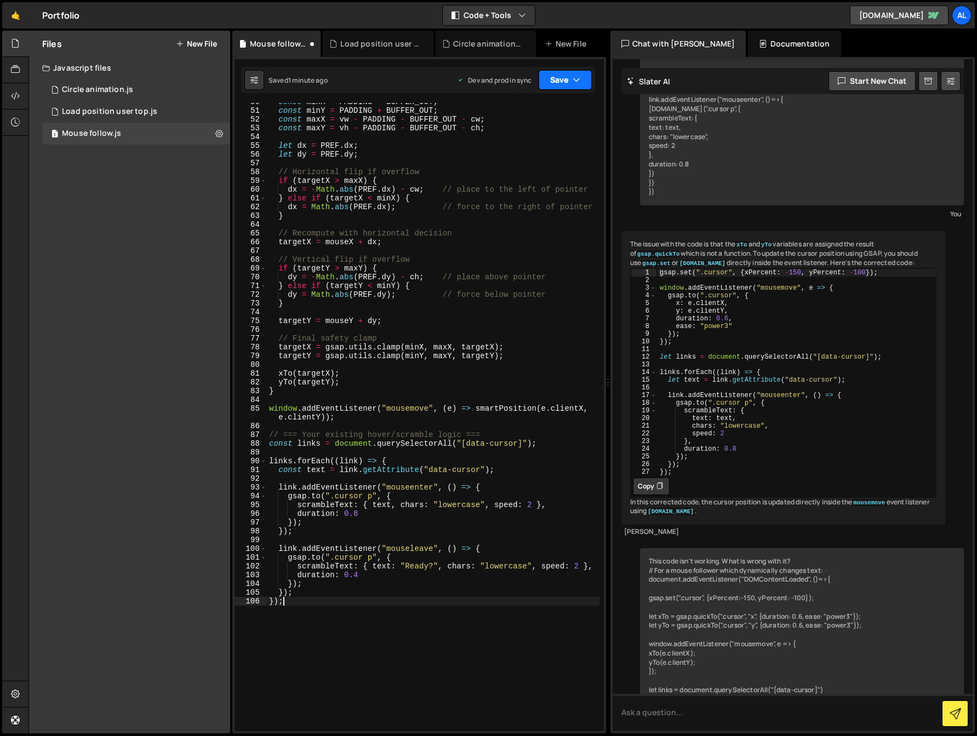
type textarea "});"
click at [560, 79] on button "Save" at bounding box center [564, 80] width 53 height 20
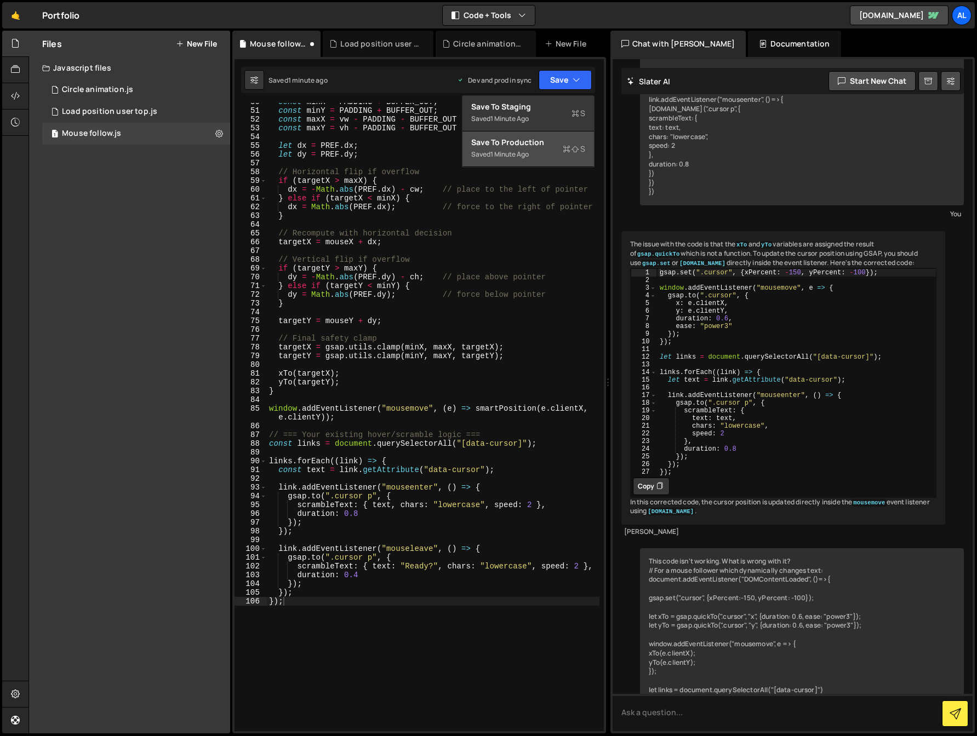
click at [547, 158] on div "Saved 1 minute ago" at bounding box center [528, 154] width 114 height 13
